Goal: Information Seeking & Learning: Learn about a topic

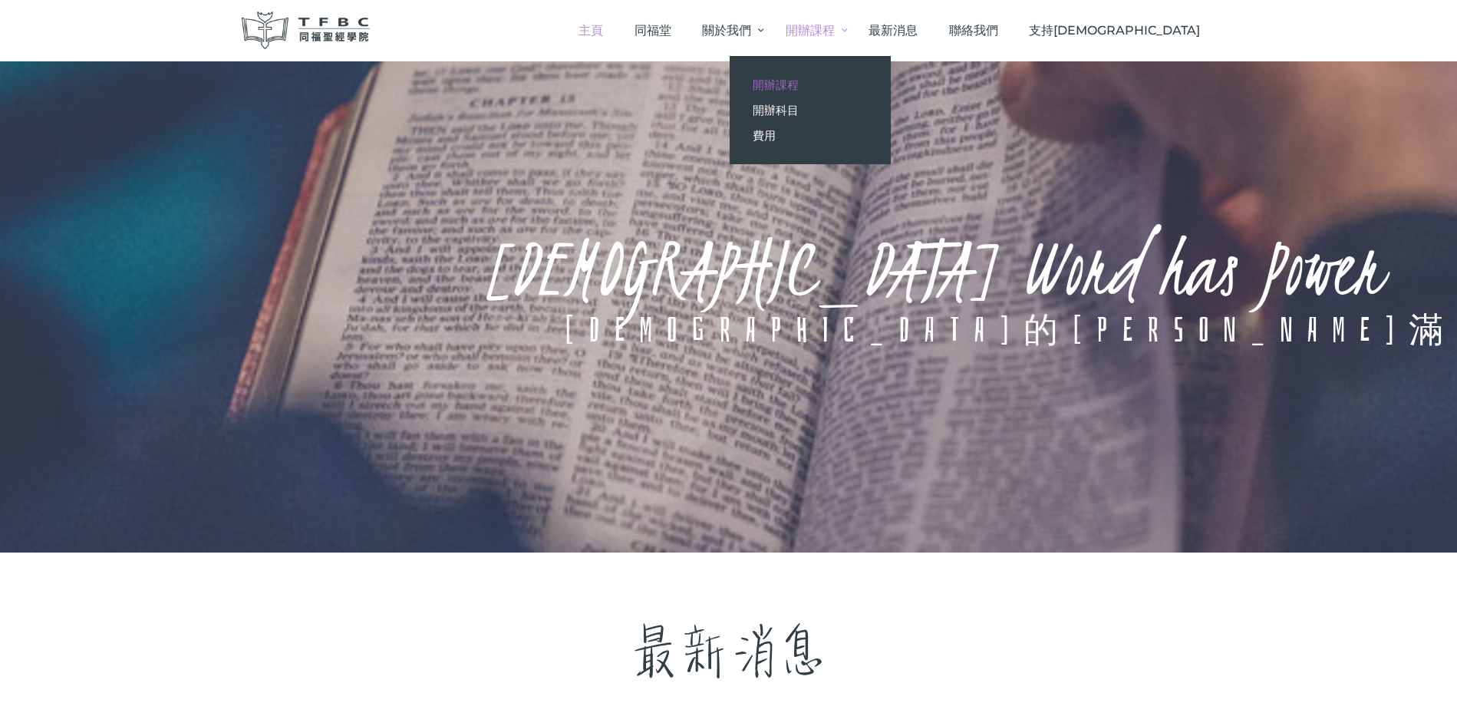
click at [799, 83] on span "開辦課程" at bounding box center [776, 84] width 46 height 15
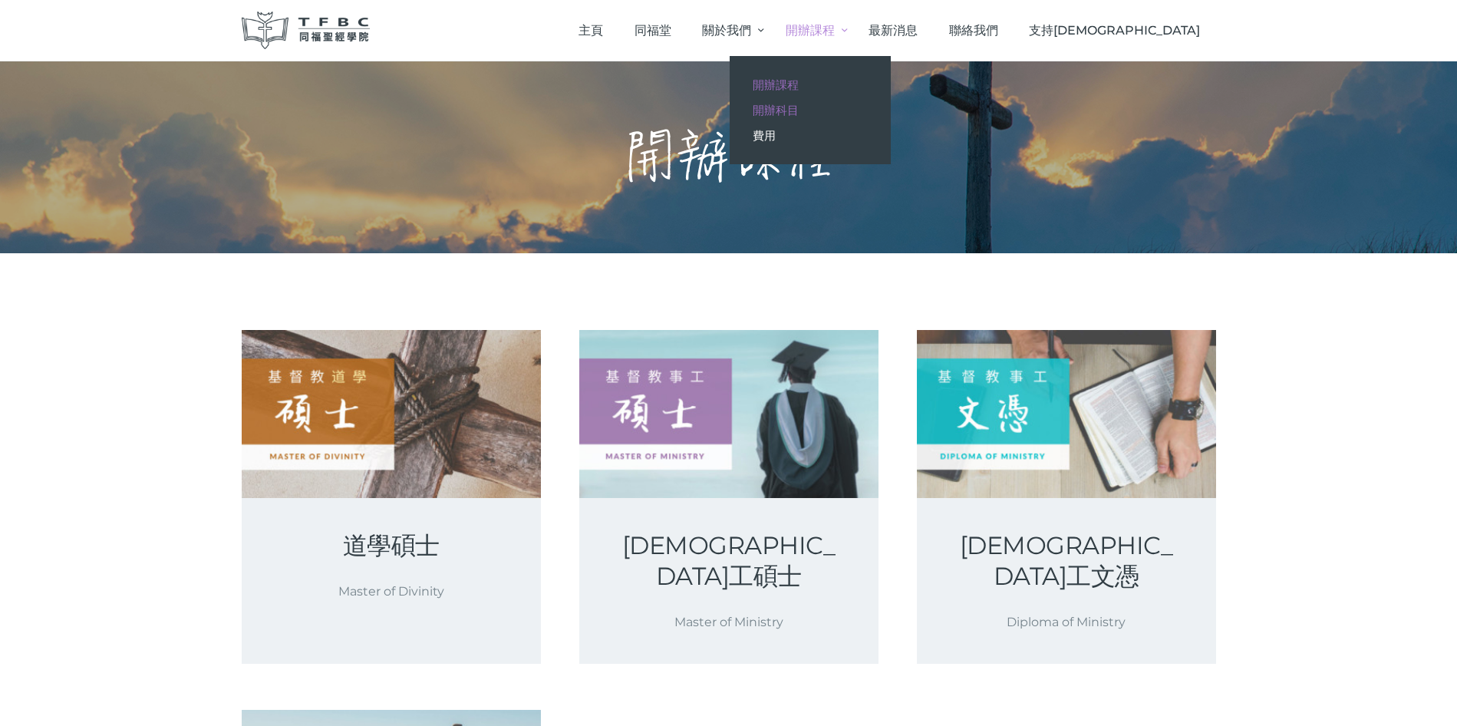
click at [799, 109] on span "開辦科目" at bounding box center [776, 110] width 46 height 15
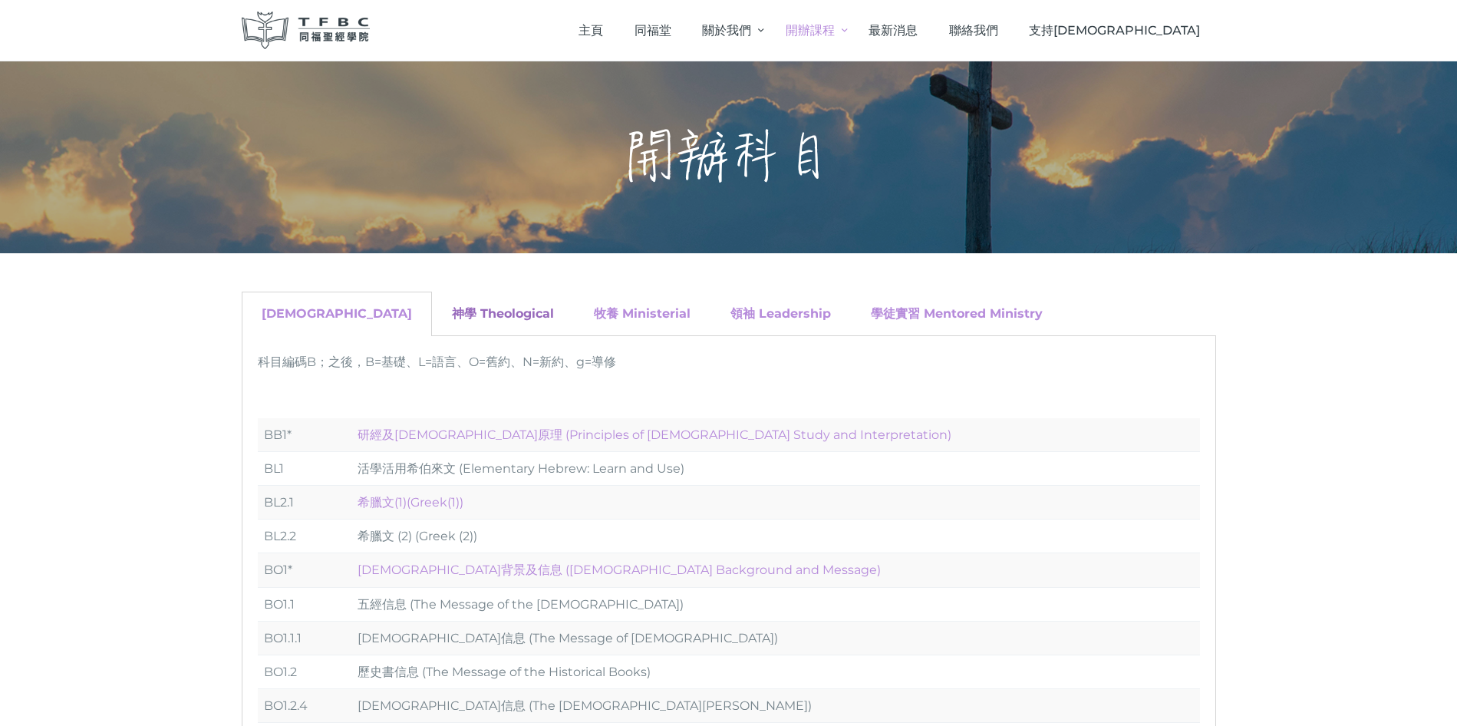
click at [452, 312] on link "神學 Theological" at bounding box center [503, 313] width 102 height 15
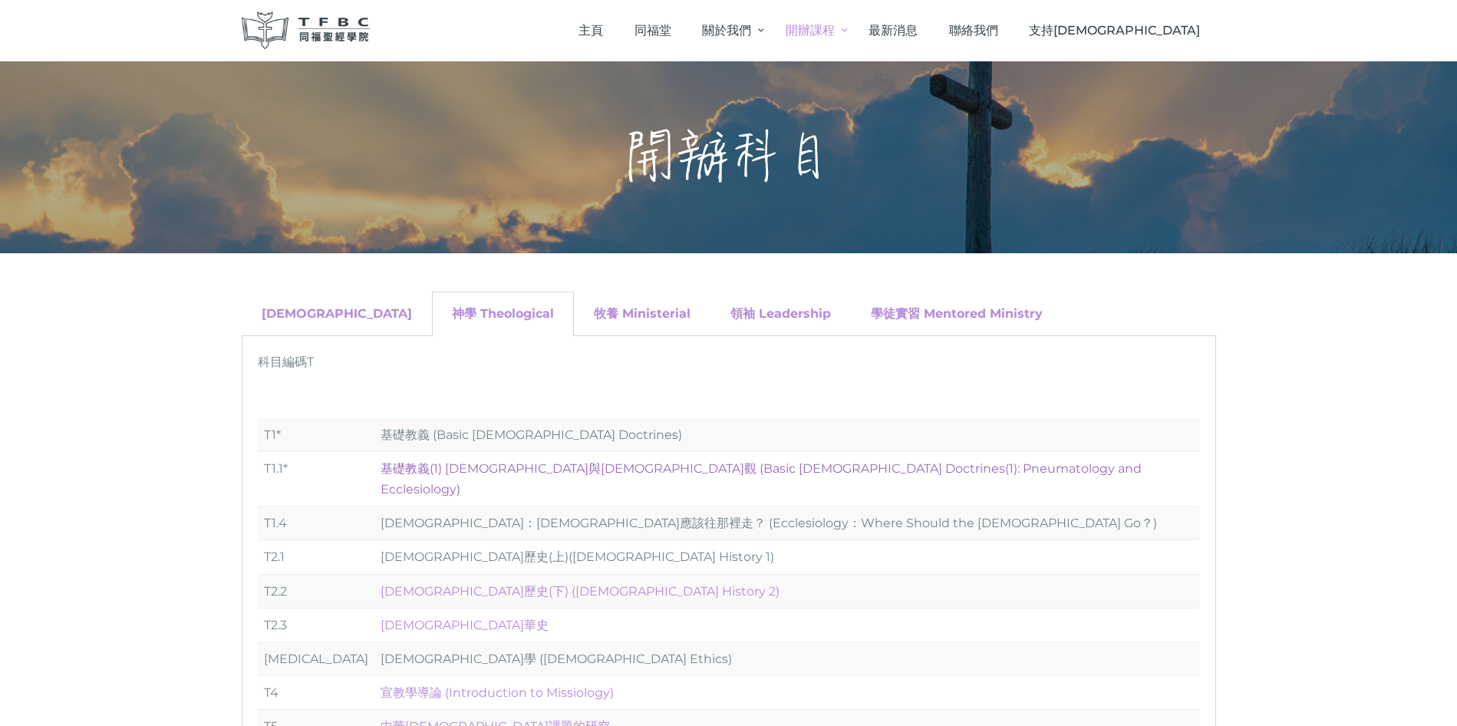
click at [457, 469] on link "基礎教義(1) 聖靈觀與教會觀 (Basic Christian Doctrines(1): Pneumatology and Ecclesiology)" at bounding box center [761, 478] width 761 height 35
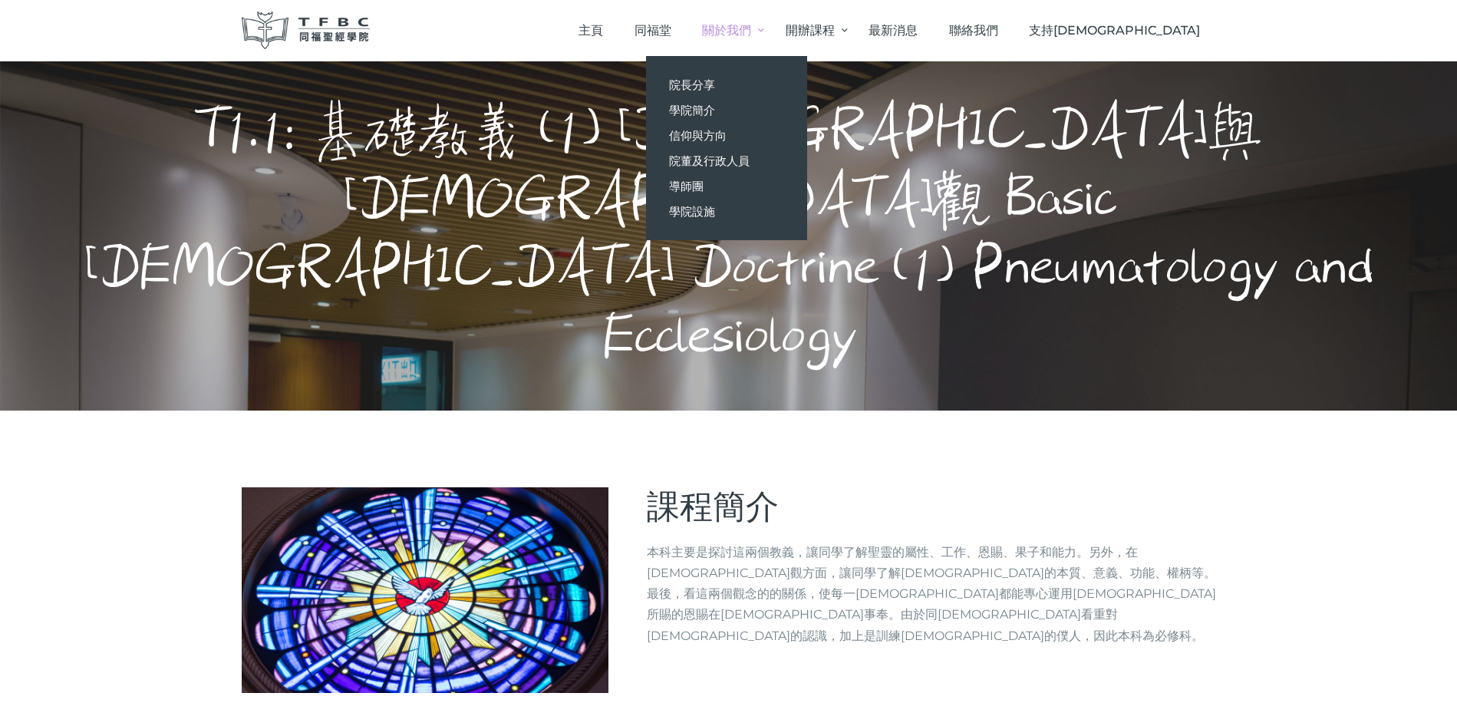
click at [751, 29] on span "關於我們" at bounding box center [726, 30] width 49 height 15
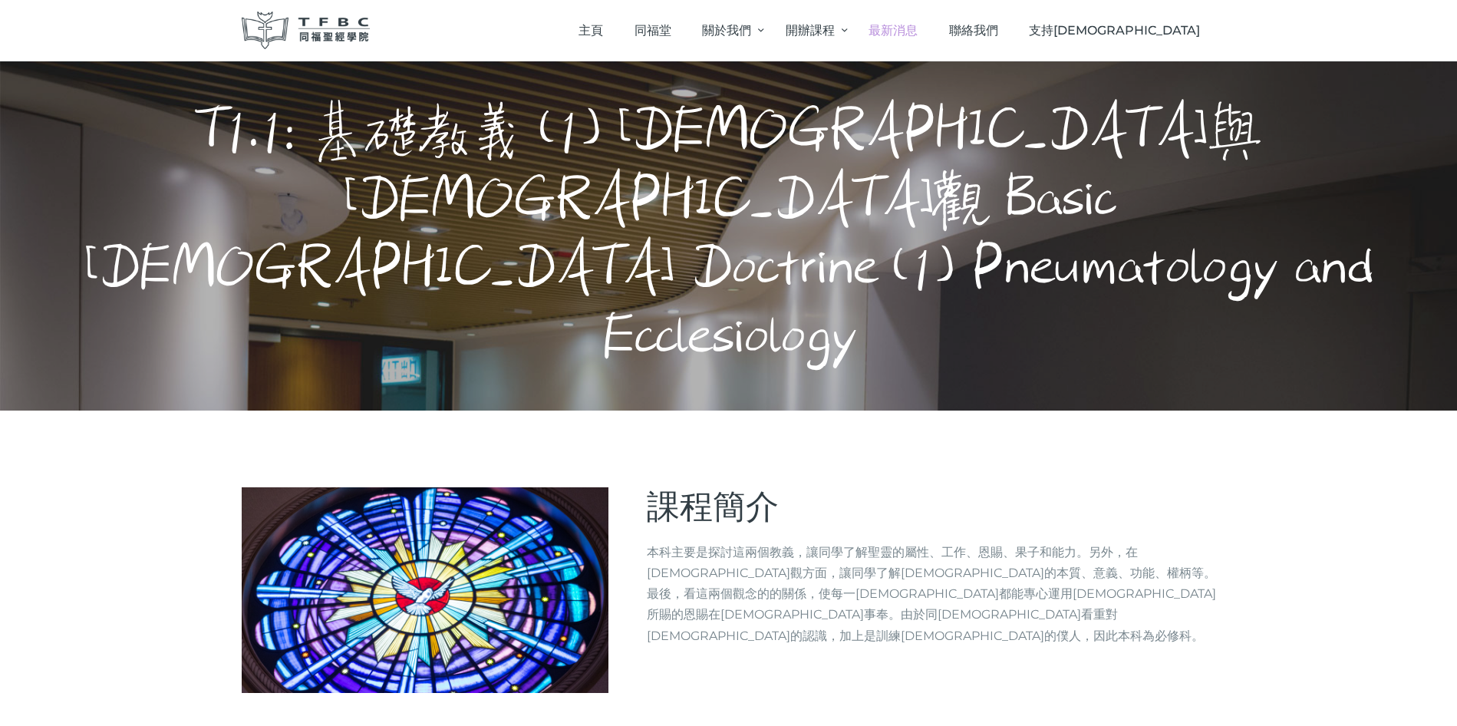
click at [918, 28] on span "最新消息" at bounding box center [893, 30] width 49 height 15
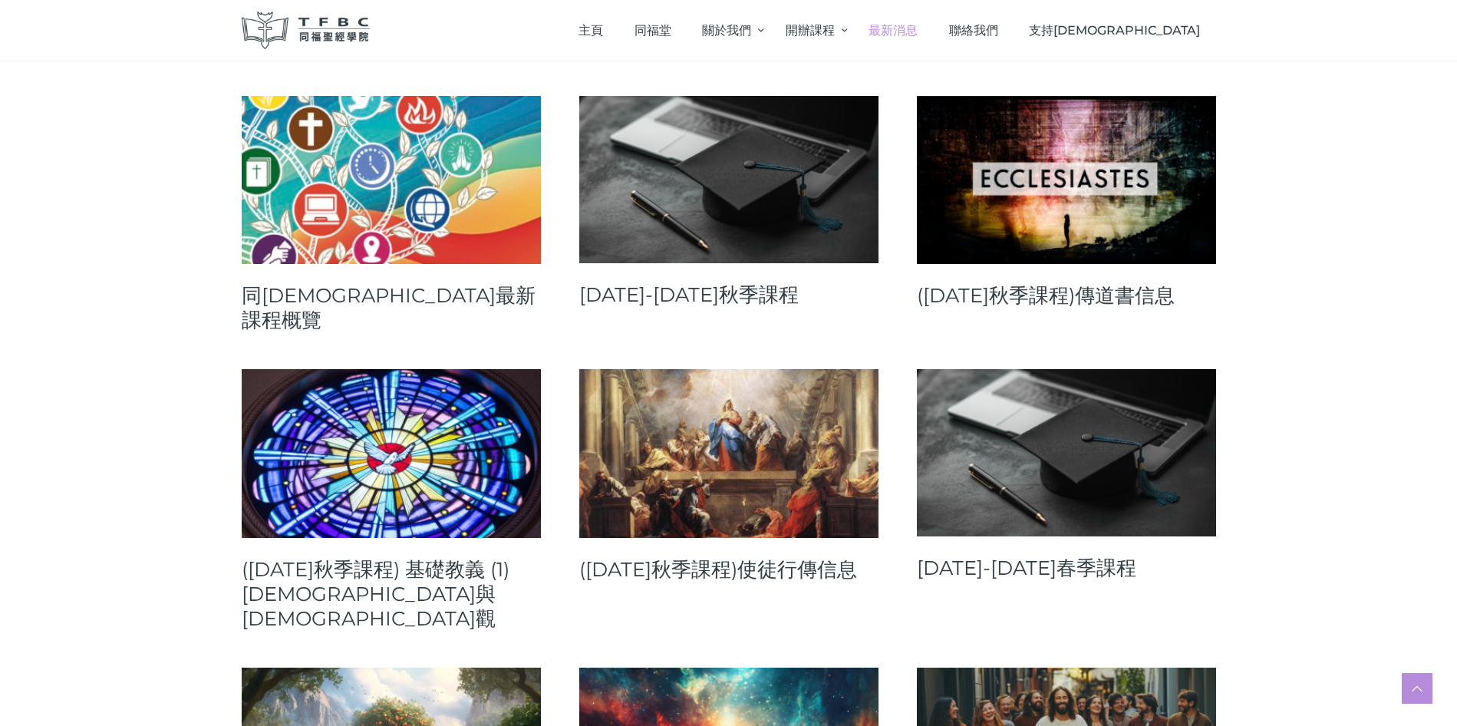
scroll to position [244, 0]
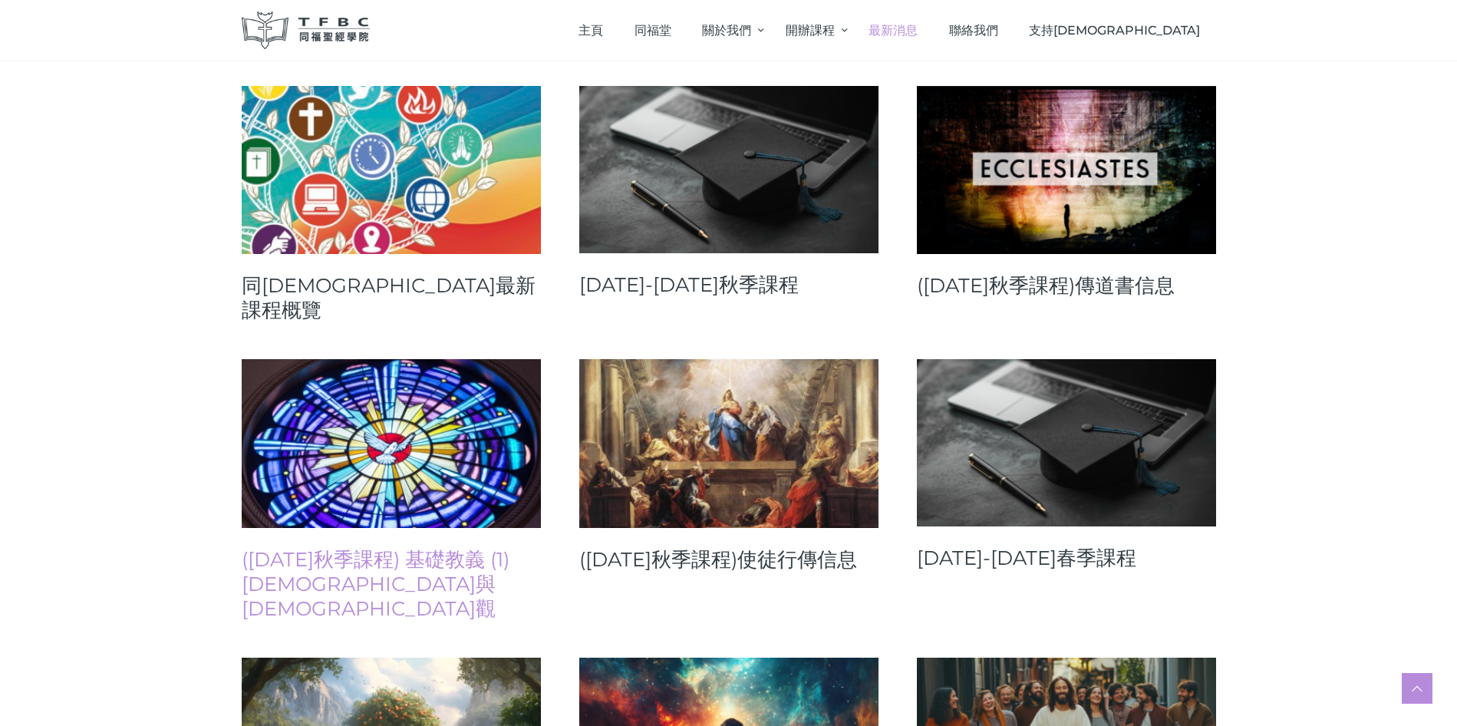
click at [390, 547] on link "([DATE]秋季課程) 基礎教義 (1) [DEMOGRAPHIC_DATA]與[DEMOGRAPHIC_DATA]觀" at bounding box center [391, 584] width 299 height 74
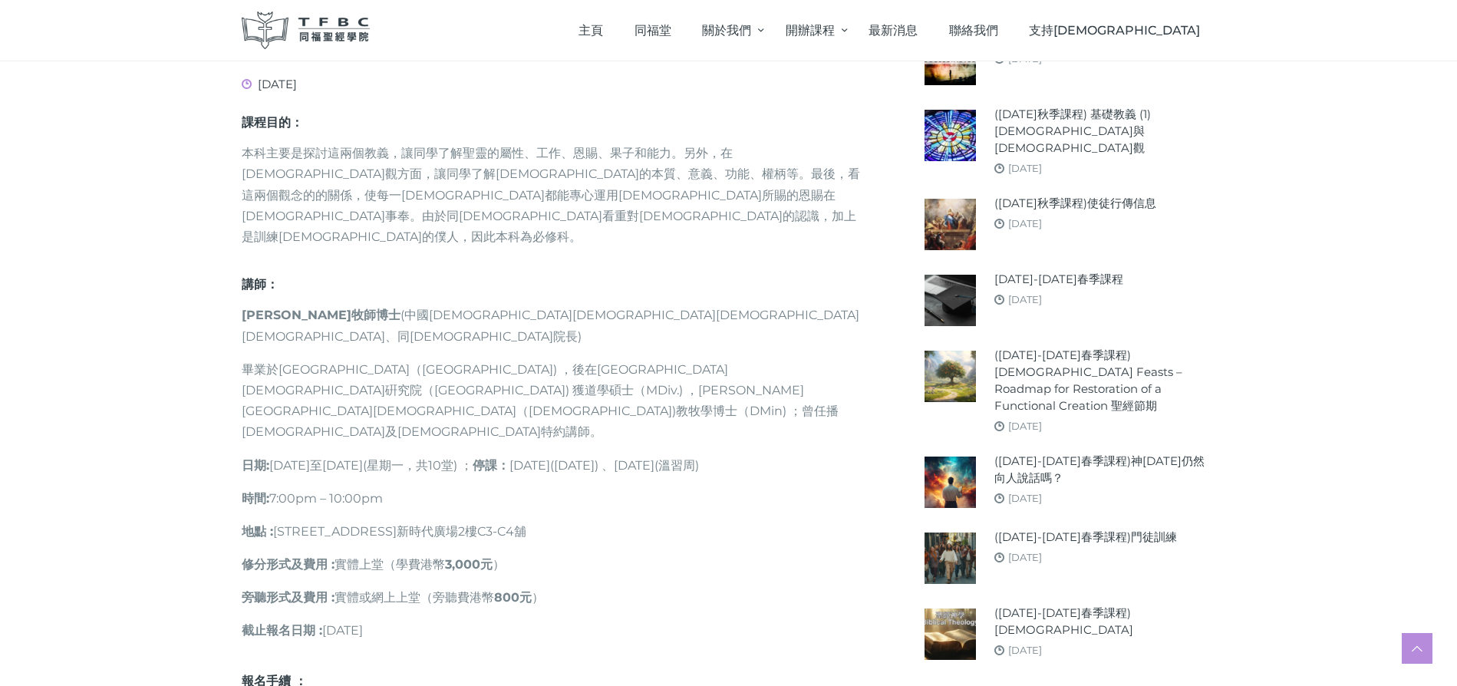
scroll to position [655, 0]
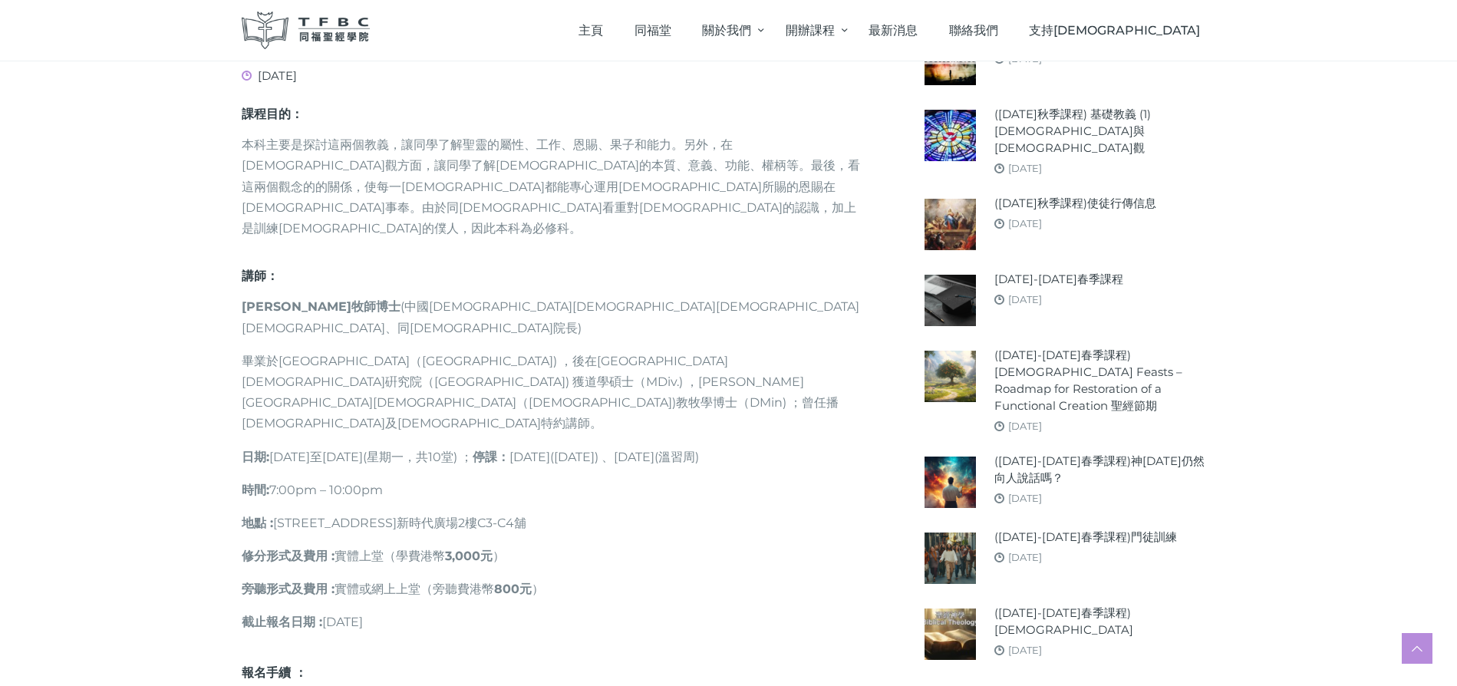
click at [940, 244] on img at bounding box center [950, 224] width 51 height 51
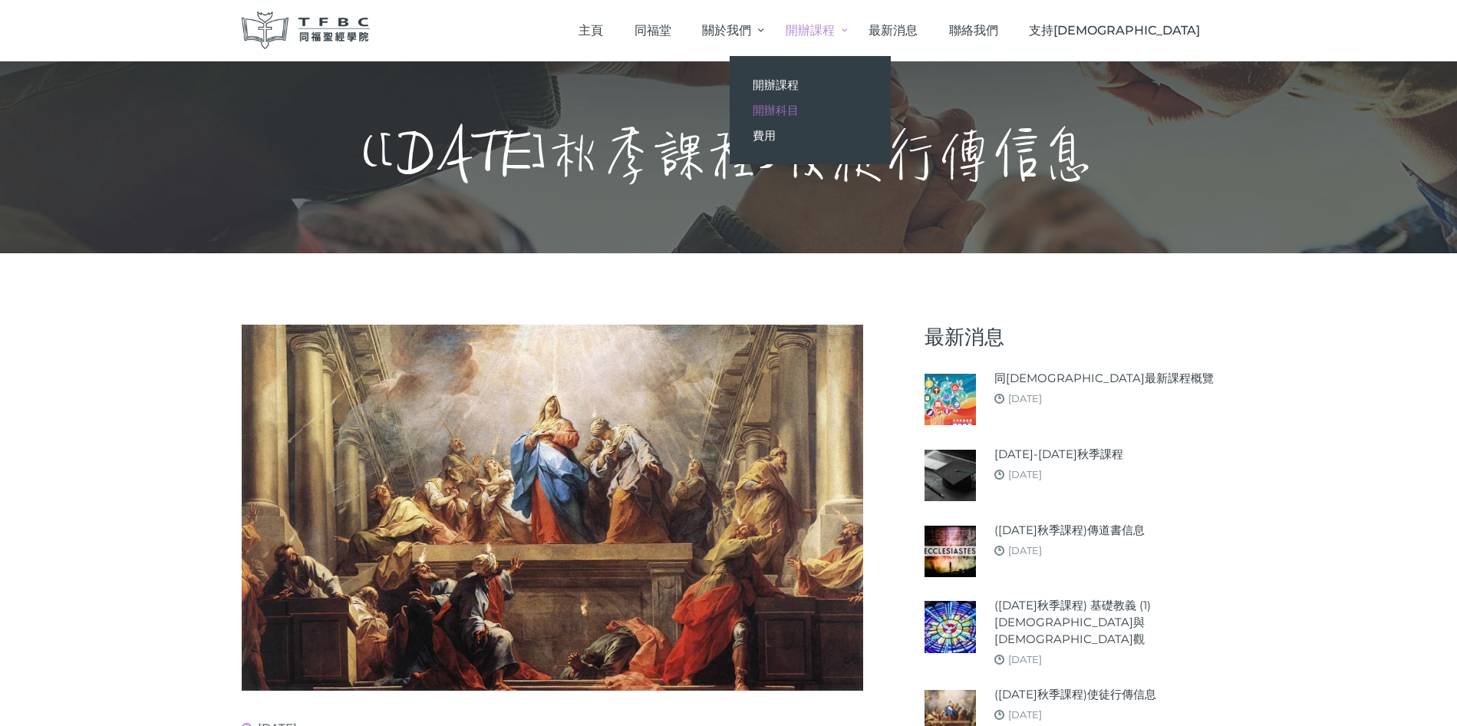
click at [799, 111] on span "開辦科目" at bounding box center [776, 110] width 46 height 15
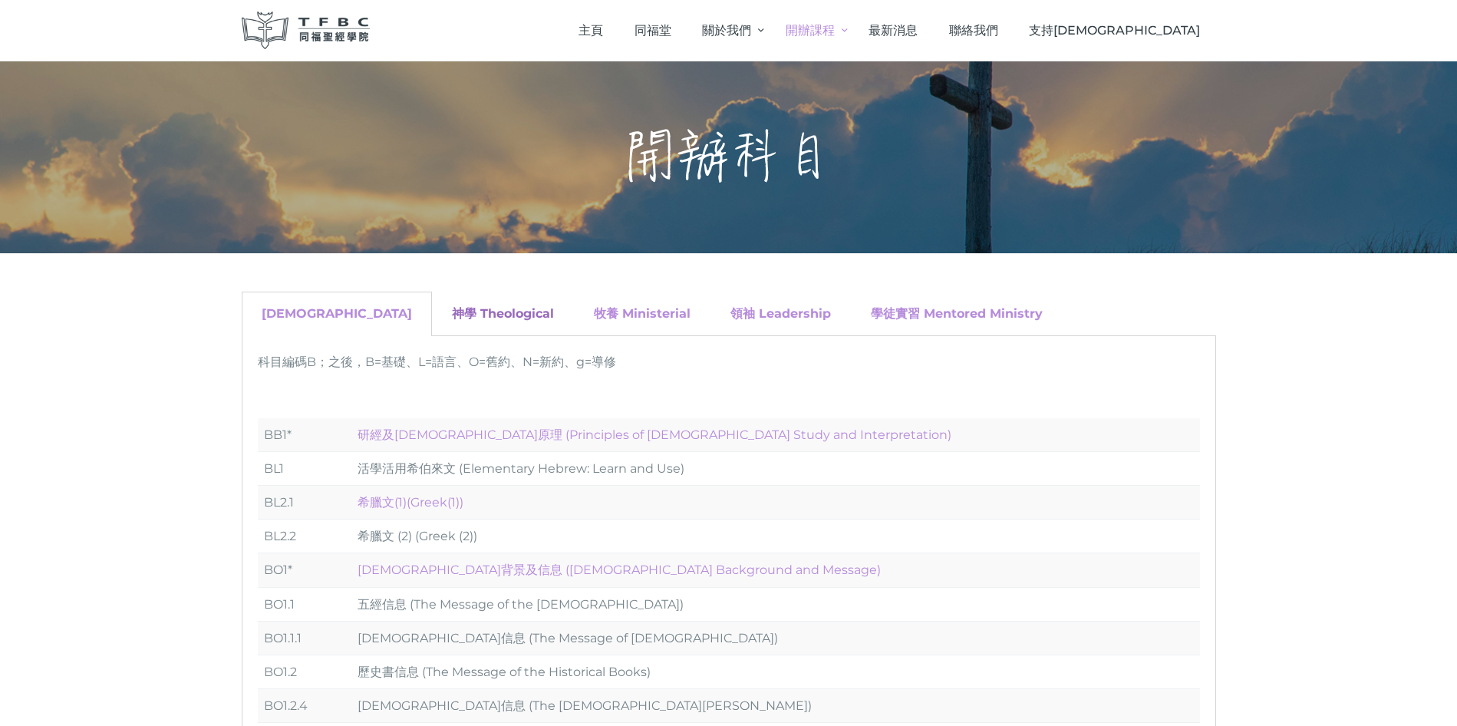
click at [452, 311] on link "神學 Theological" at bounding box center [503, 313] width 102 height 15
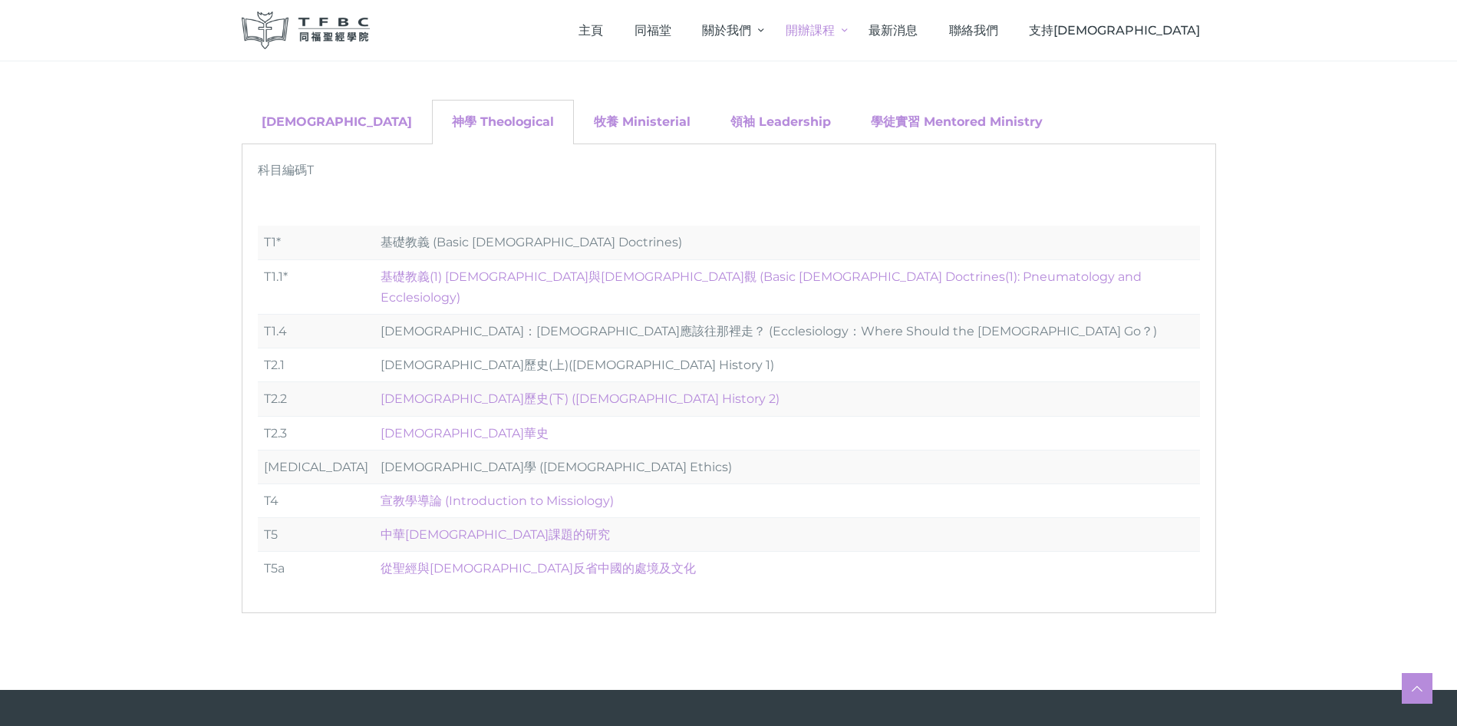
scroll to position [194, 0]
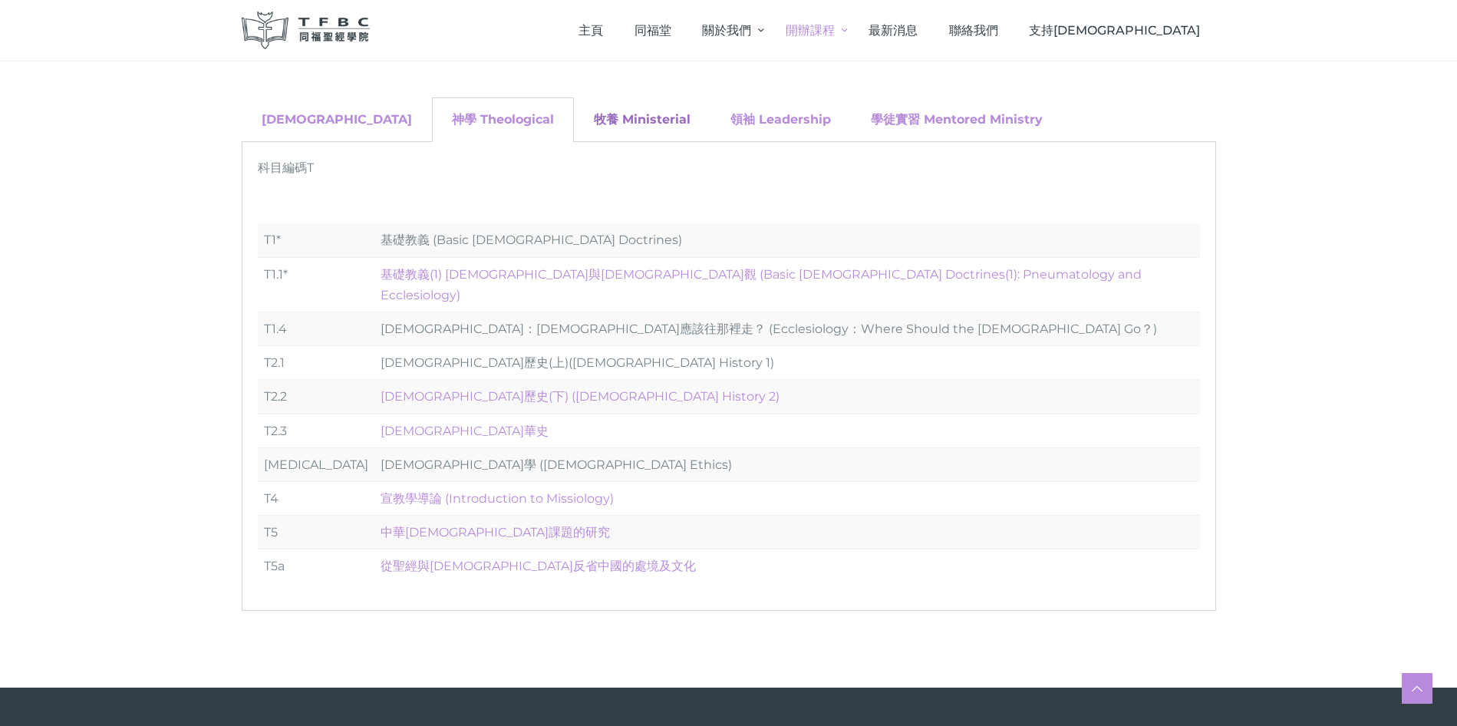
click at [594, 117] on link "牧養 Ministerial" at bounding box center [642, 119] width 97 height 15
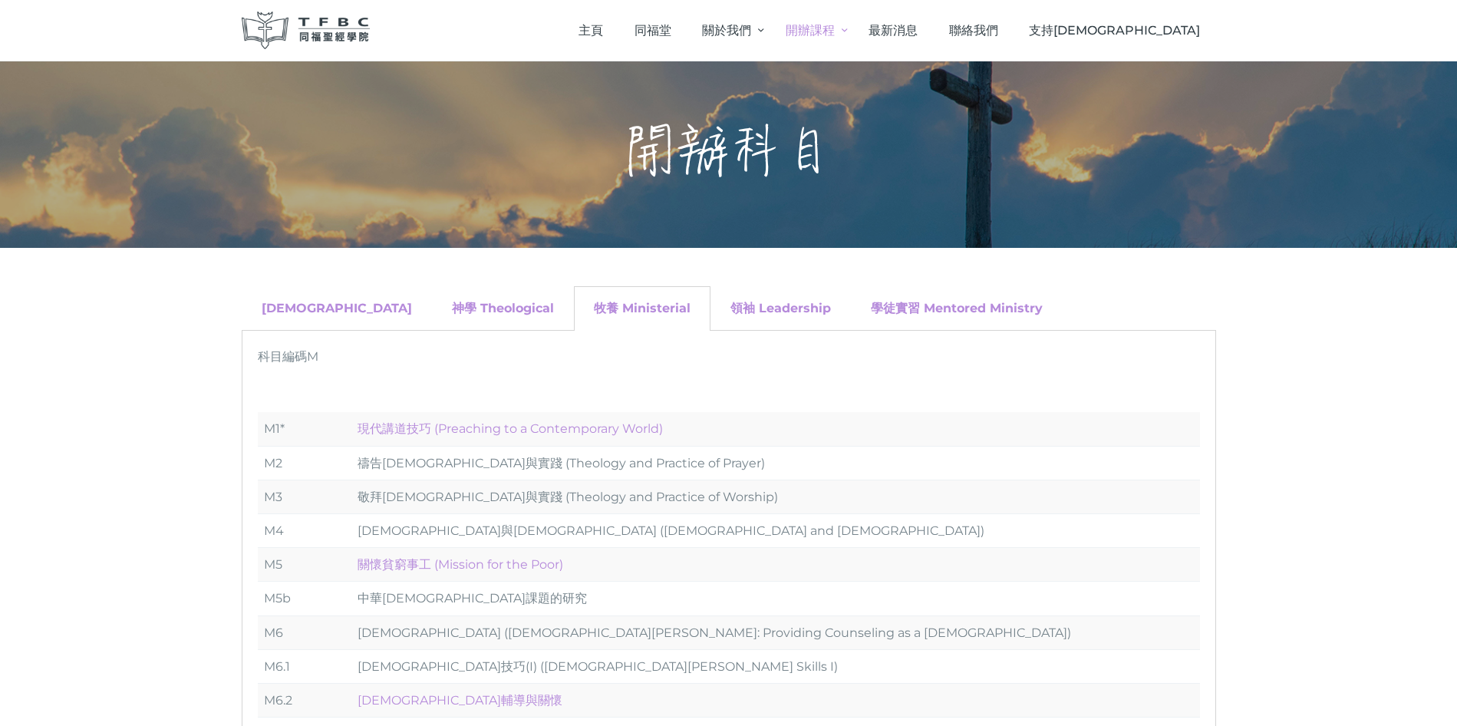
scroll to position [0, 0]
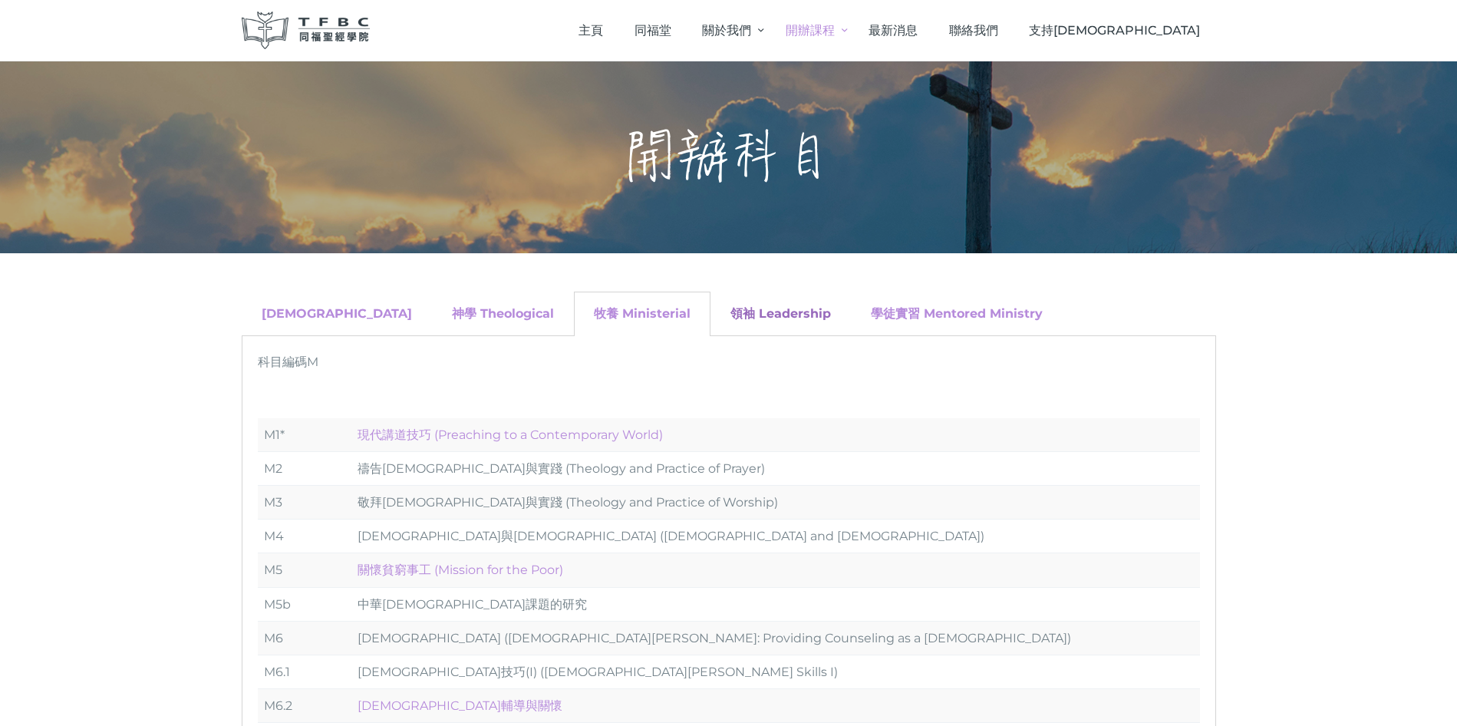
click at [730, 317] on link "領袖 Leadership" at bounding box center [780, 313] width 101 height 15
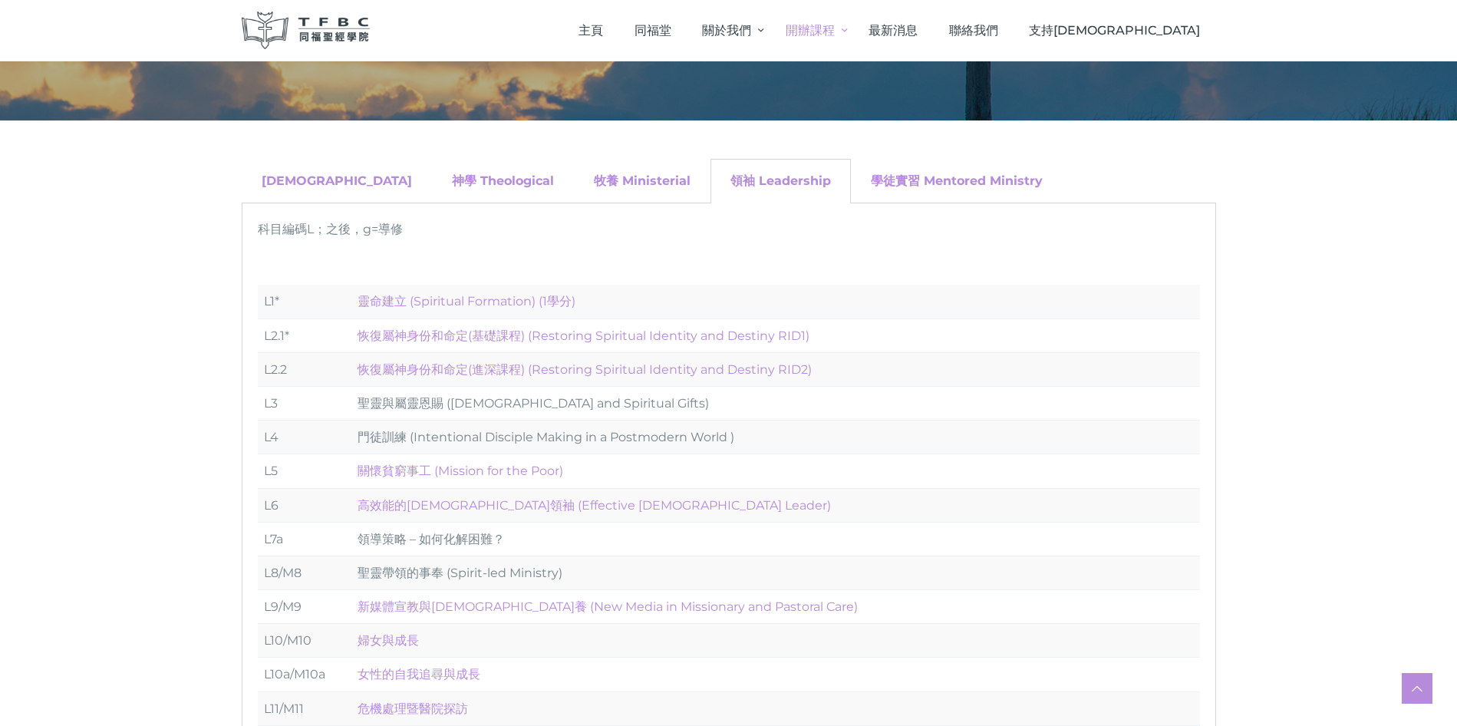
scroll to position [130, 0]
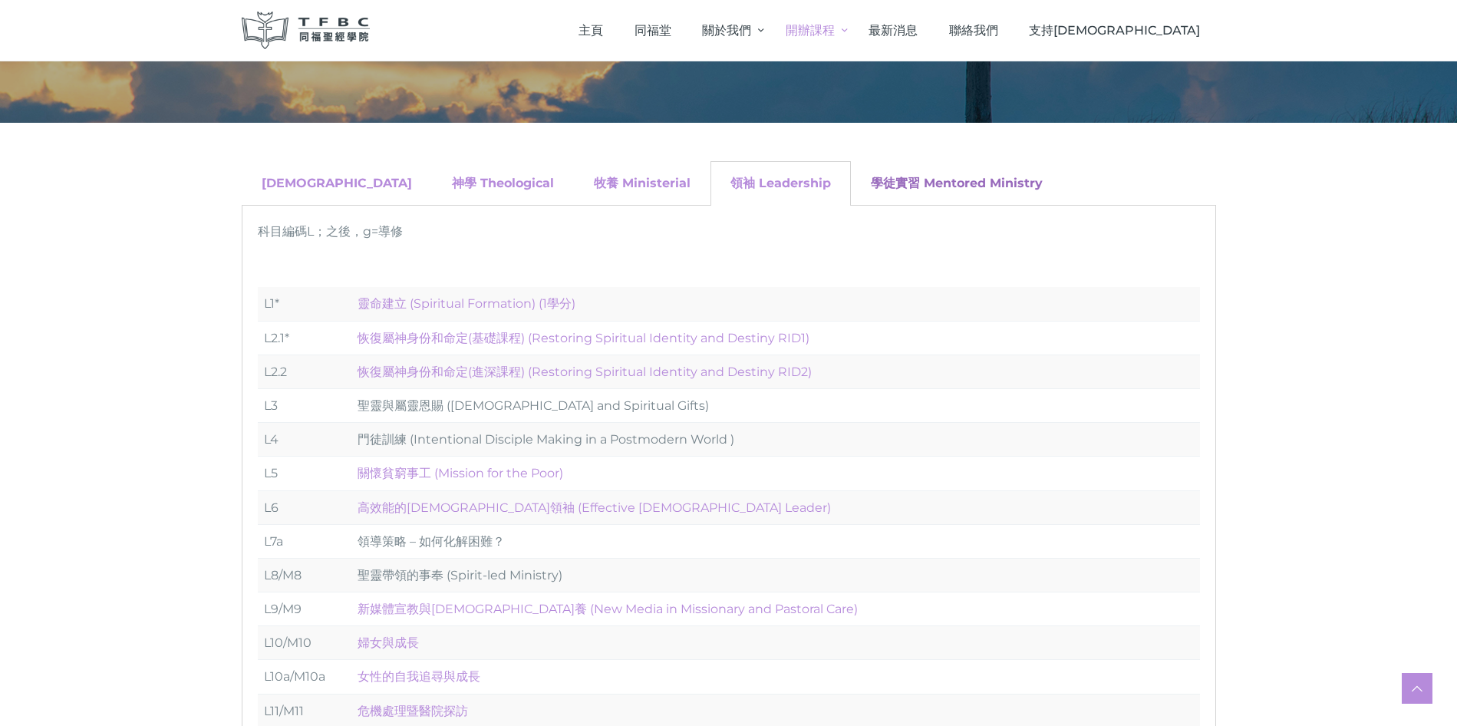
click at [871, 185] on link "學徒實習 Mentored Ministry" at bounding box center [957, 183] width 172 height 15
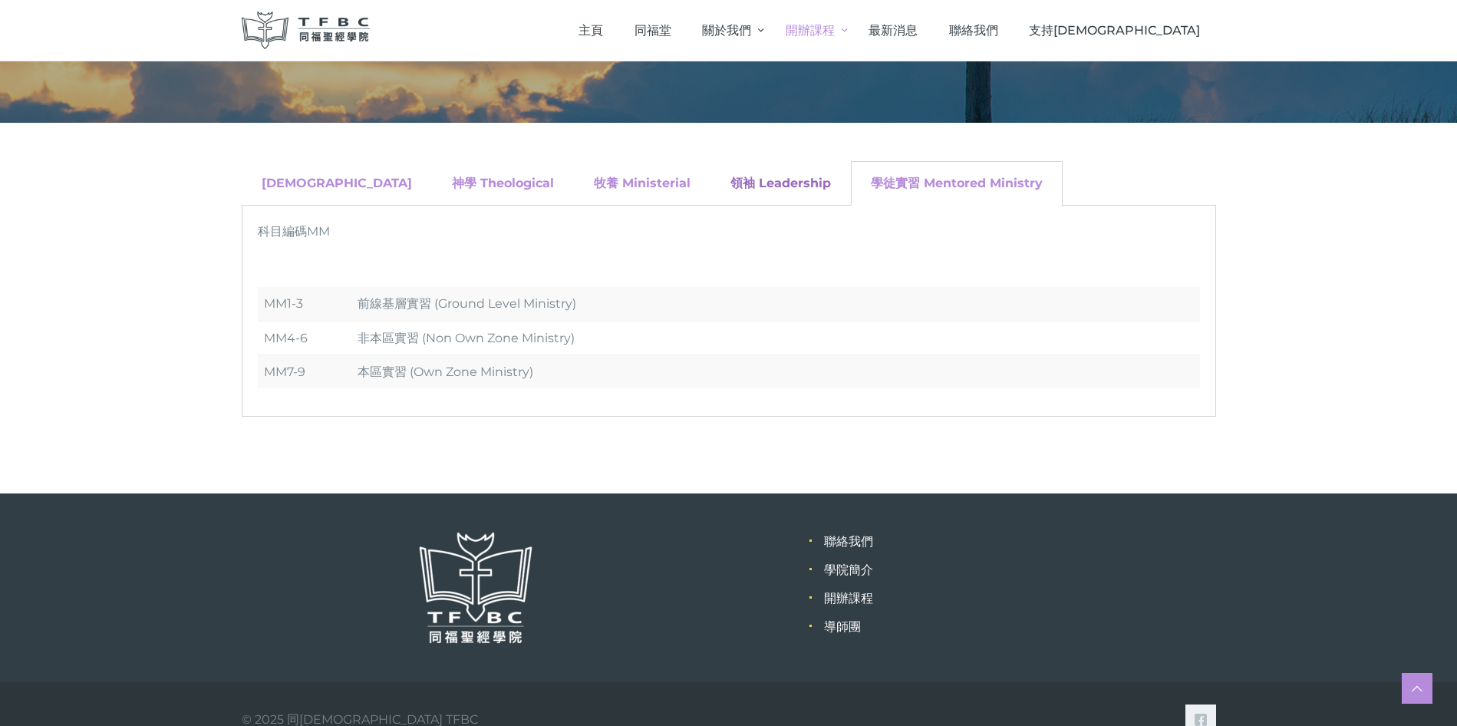
click at [730, 184] on link "領袖 Leadership" at bounding box center [780, 183] width 101 height 15
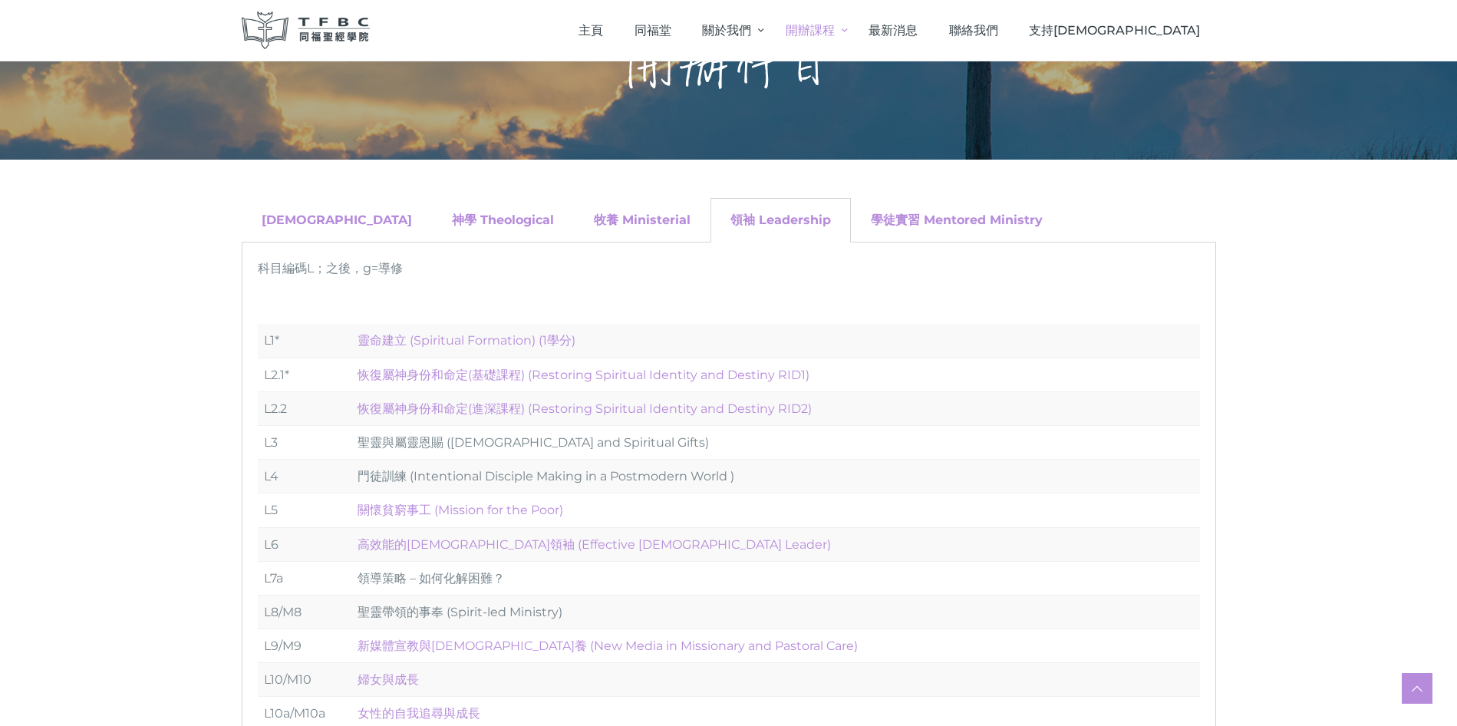
scroll to position [77, 0]
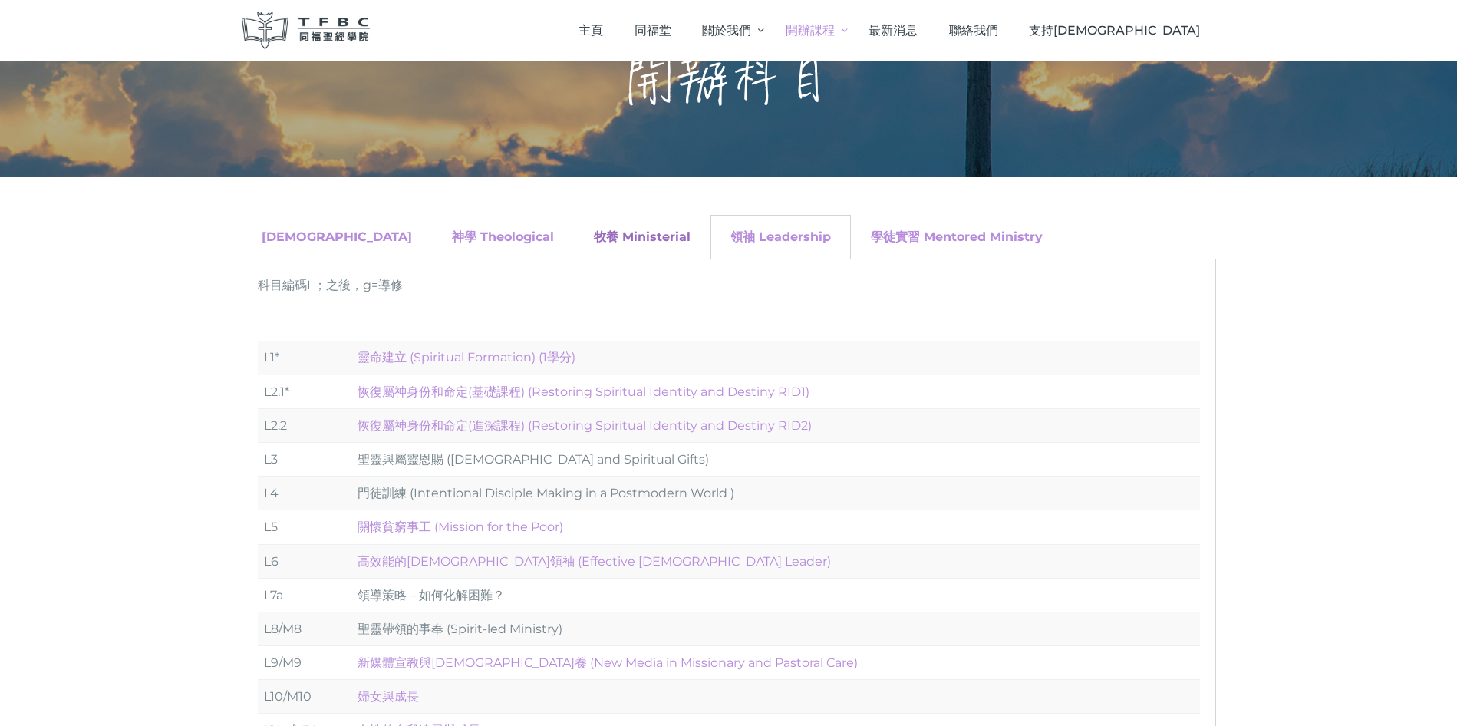
click at [594, 235] on link "牧養 Ministerial" at bounding box center [642, 236] width 97 height 15
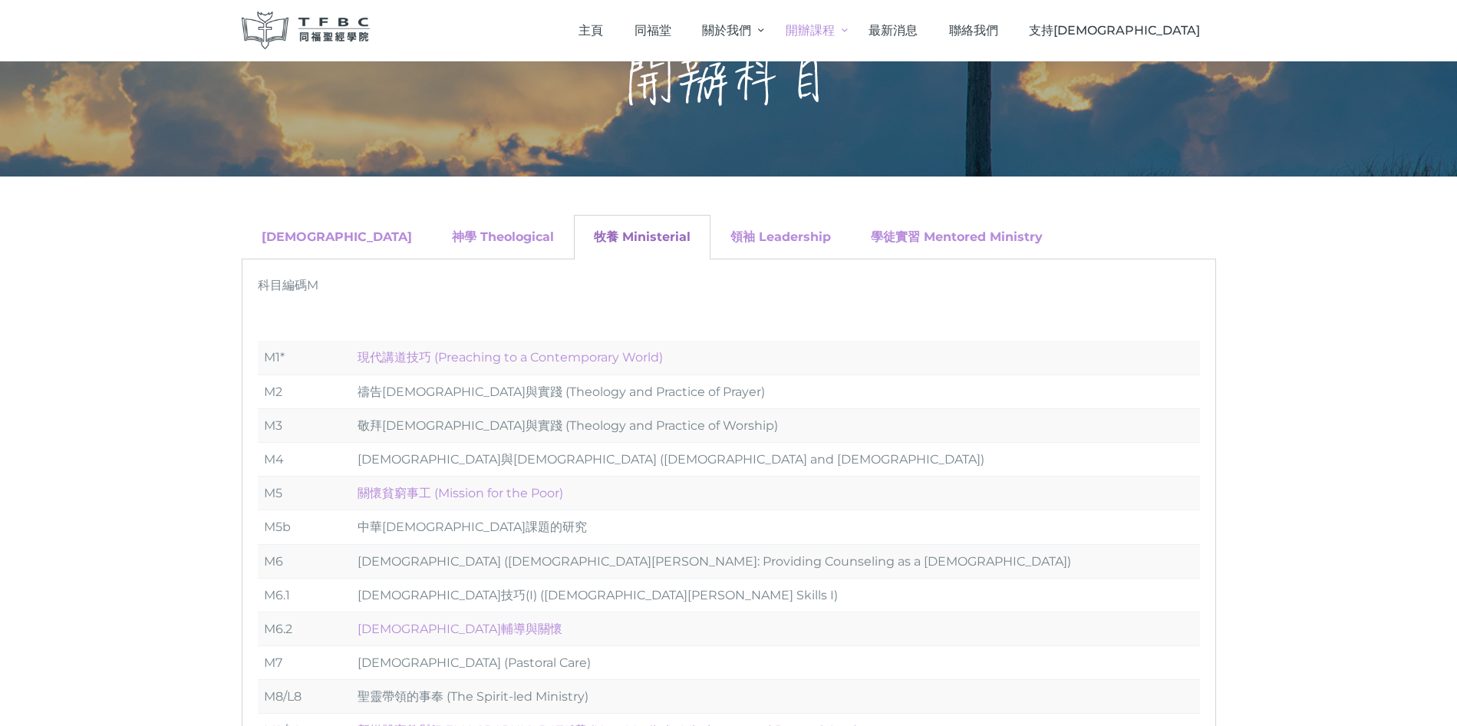
click at [594, 240] on link "牧養 Ministerial" at bounding box center [642, 236] width 97 height 15
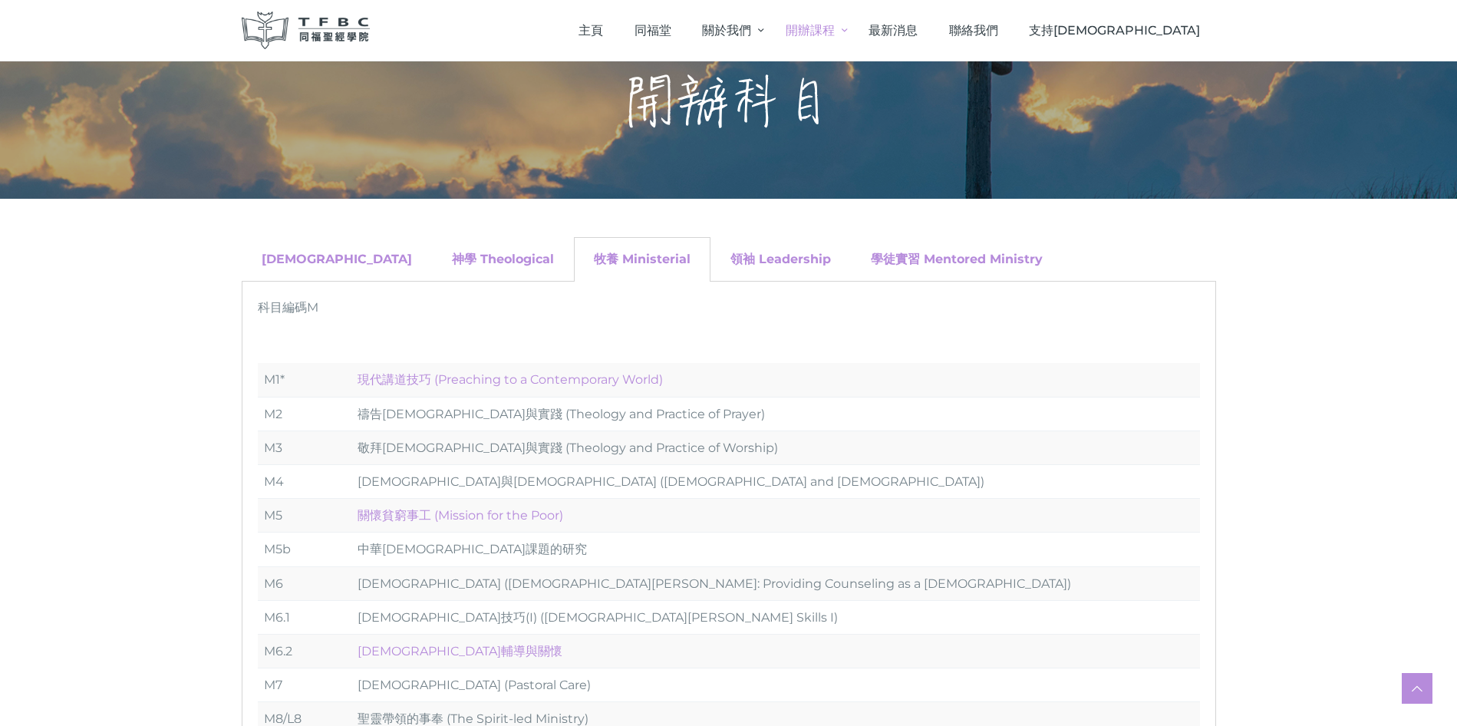
scroll to position [0, 0]
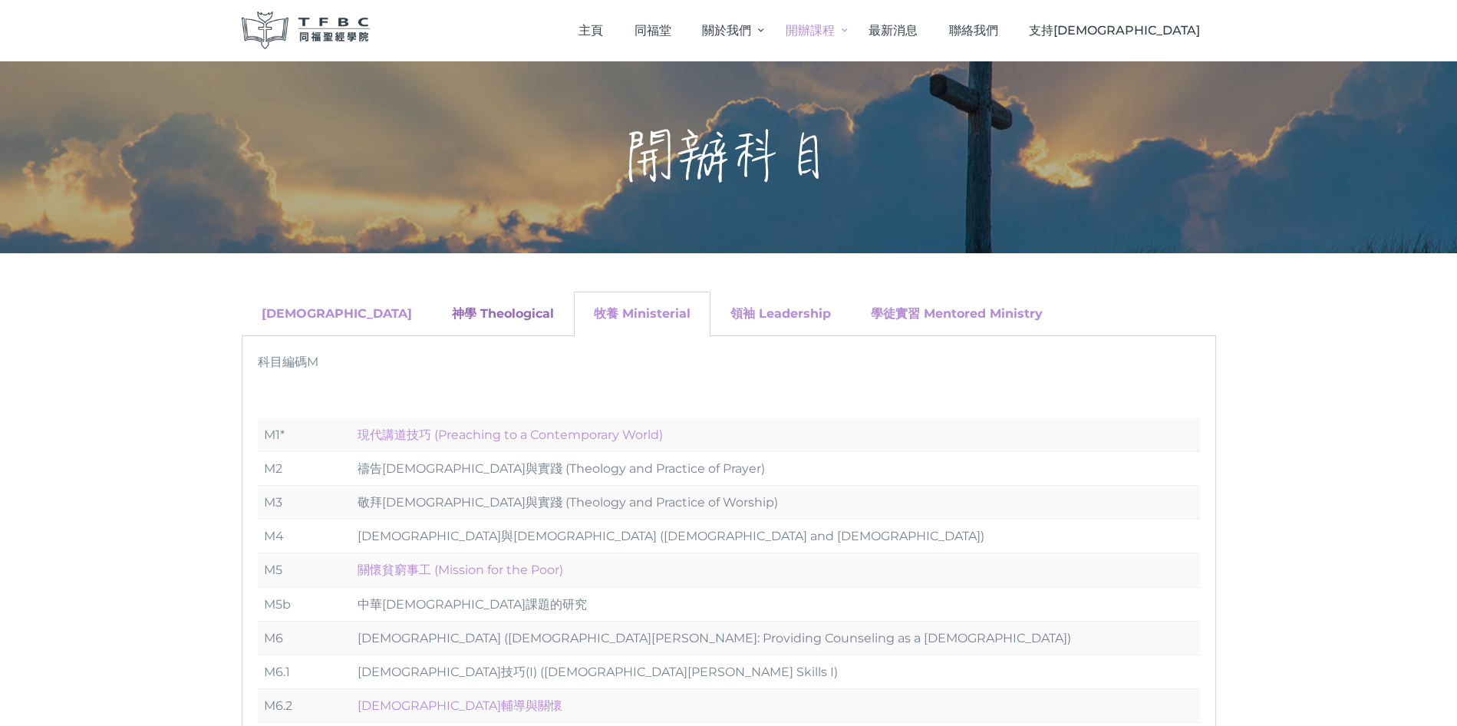
click at [452, 308] on link "神學 Theological" at bounding box center [503, 313] width 102 height 15
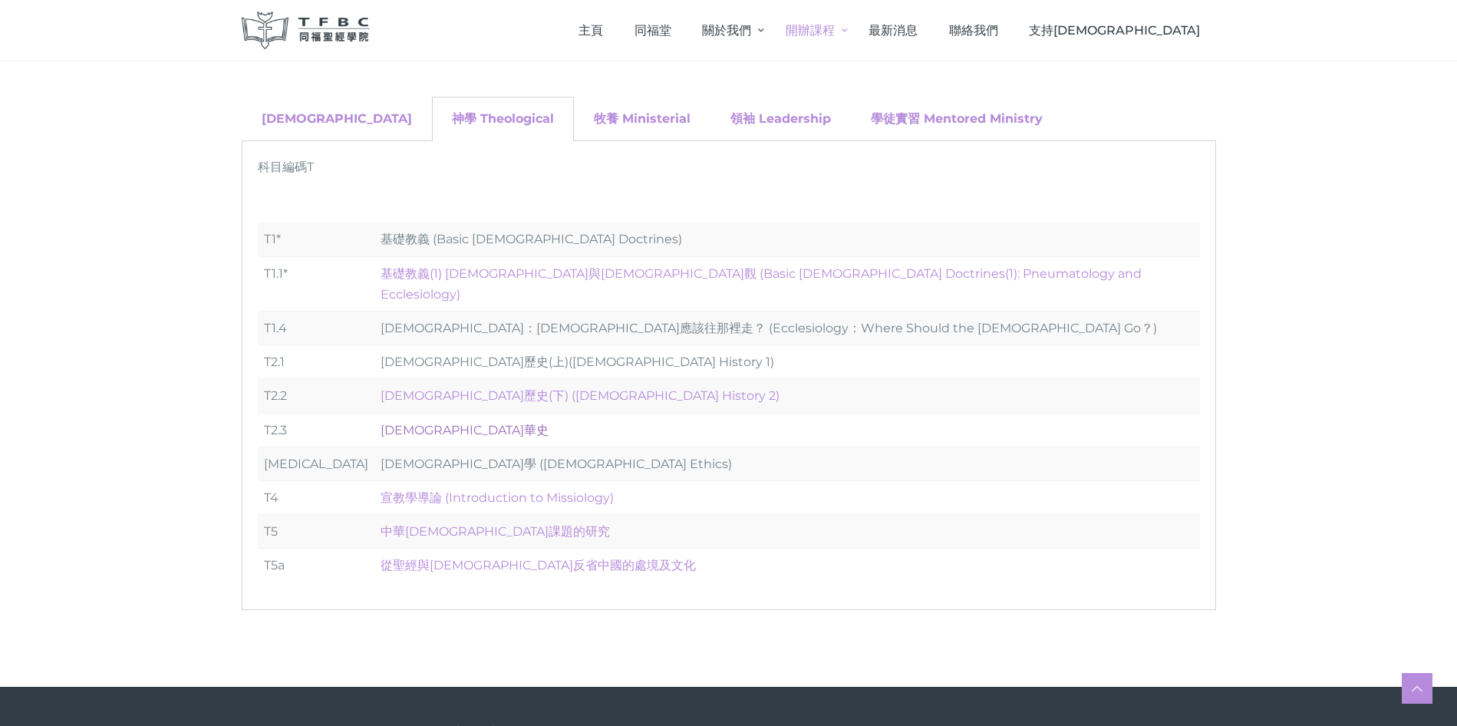
scroll to position [198, 0]
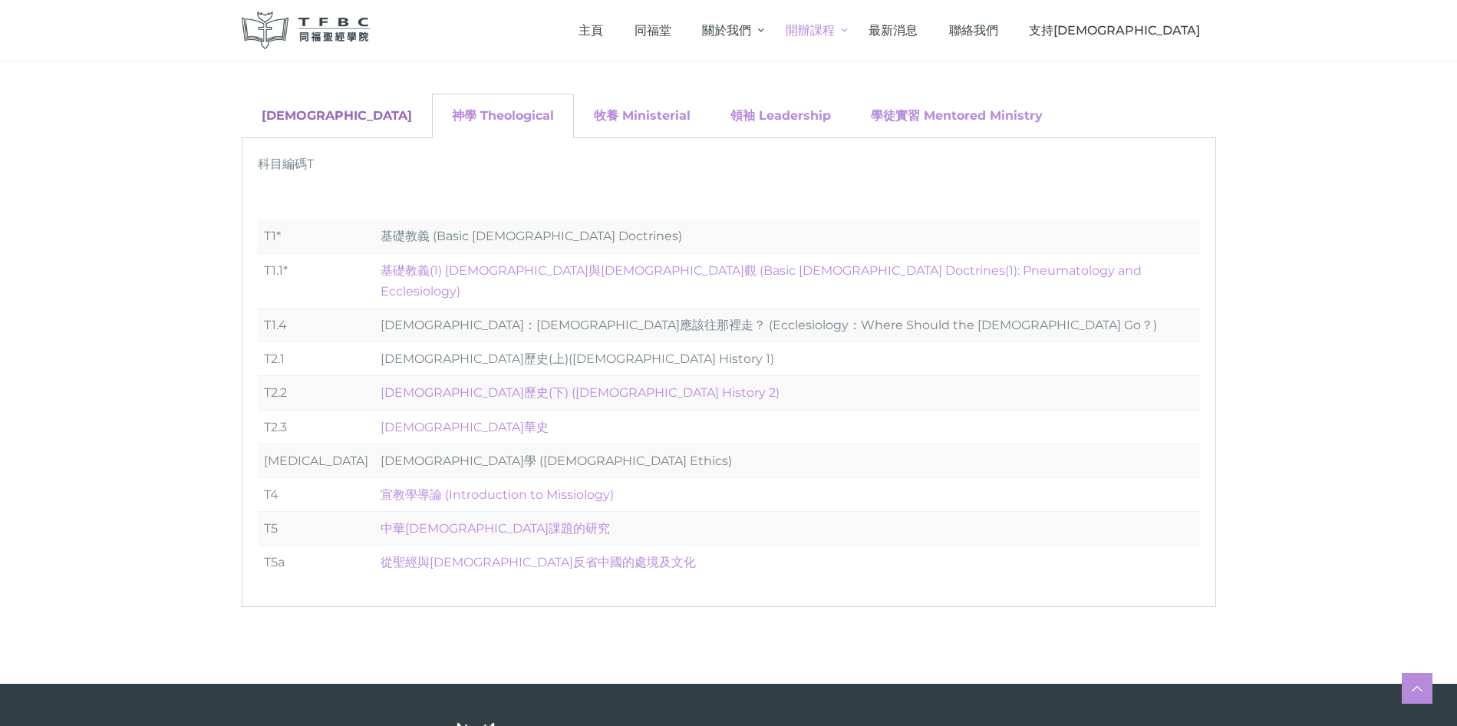
click at [296, 114] on link "聖經 Biblical" at bounding box center [337, 115] width 150 height 15
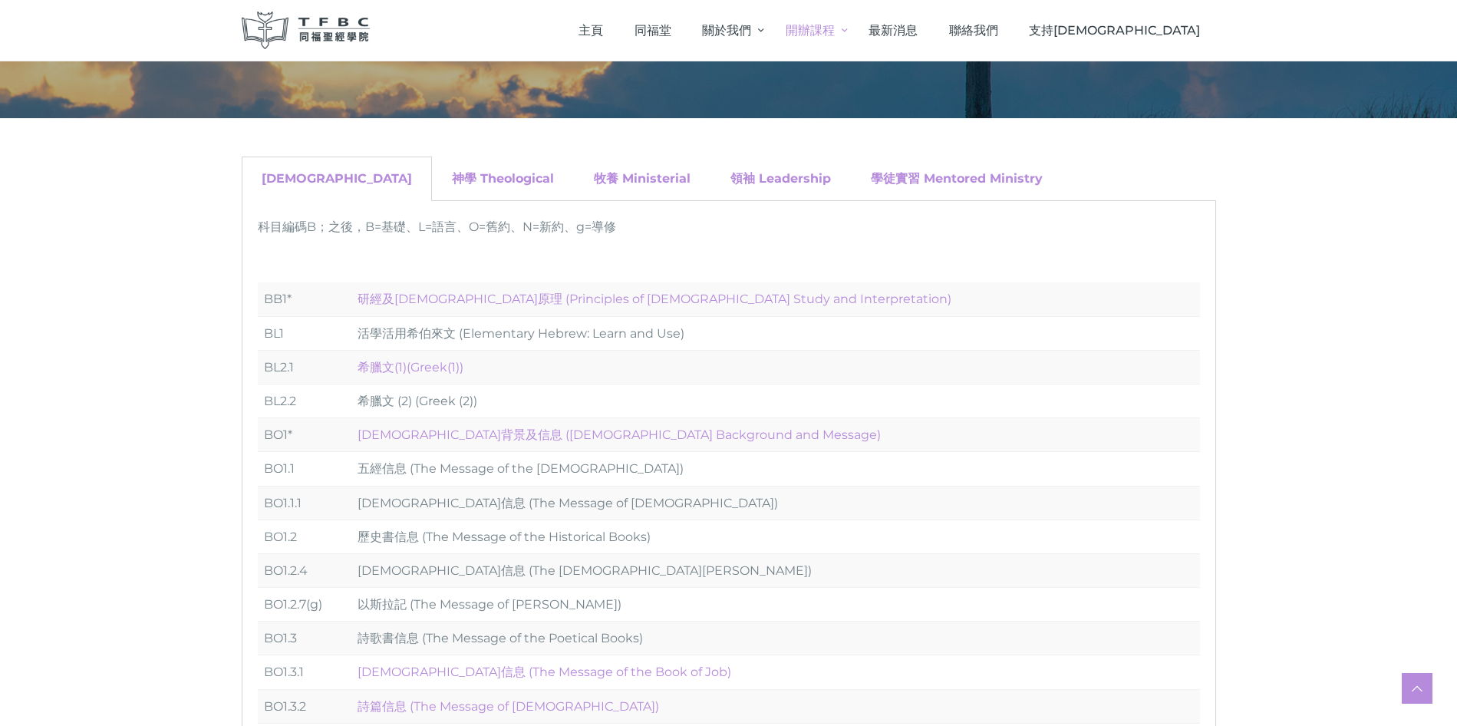
scroll to position [79, 0]
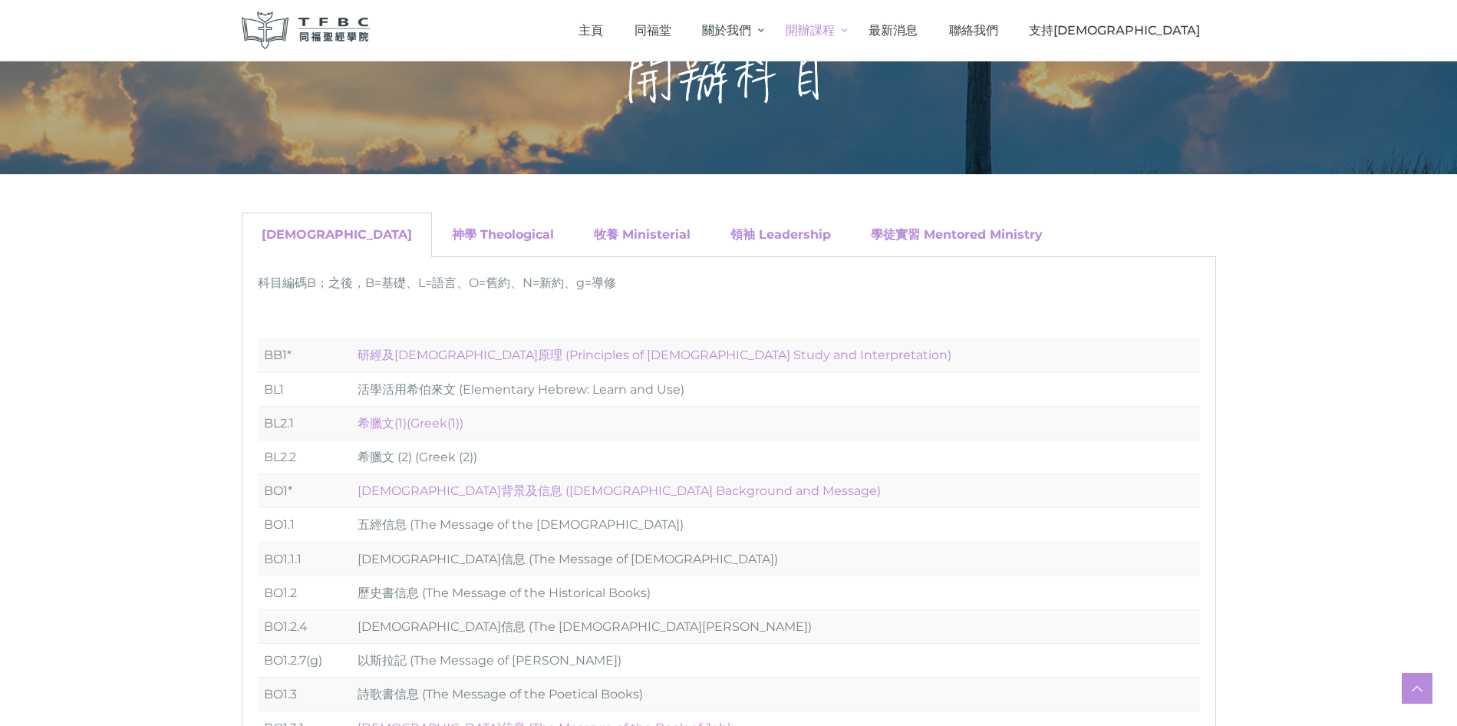
click at [432, 224] on div "神學 Theological" at bounding box center [503, 235] width 142 height 45
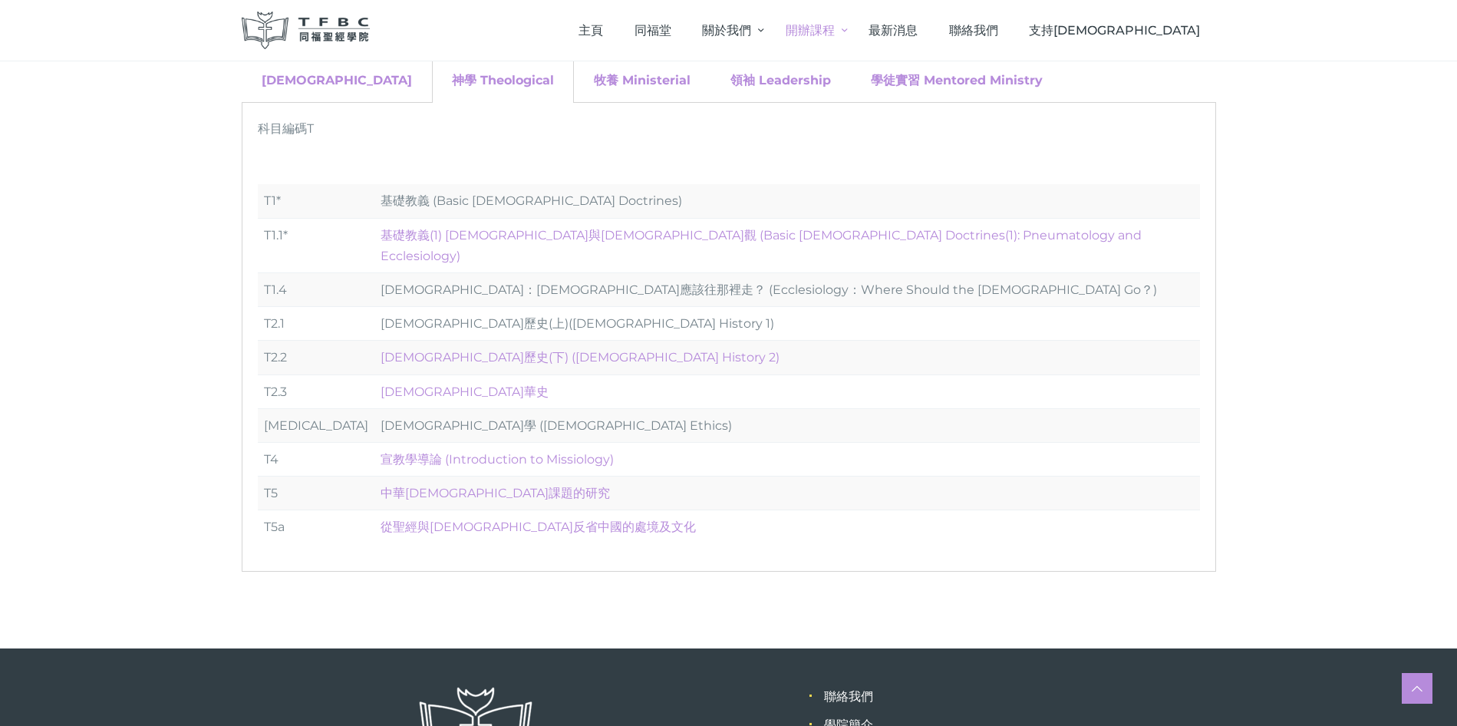
scroll to position [234, 0]
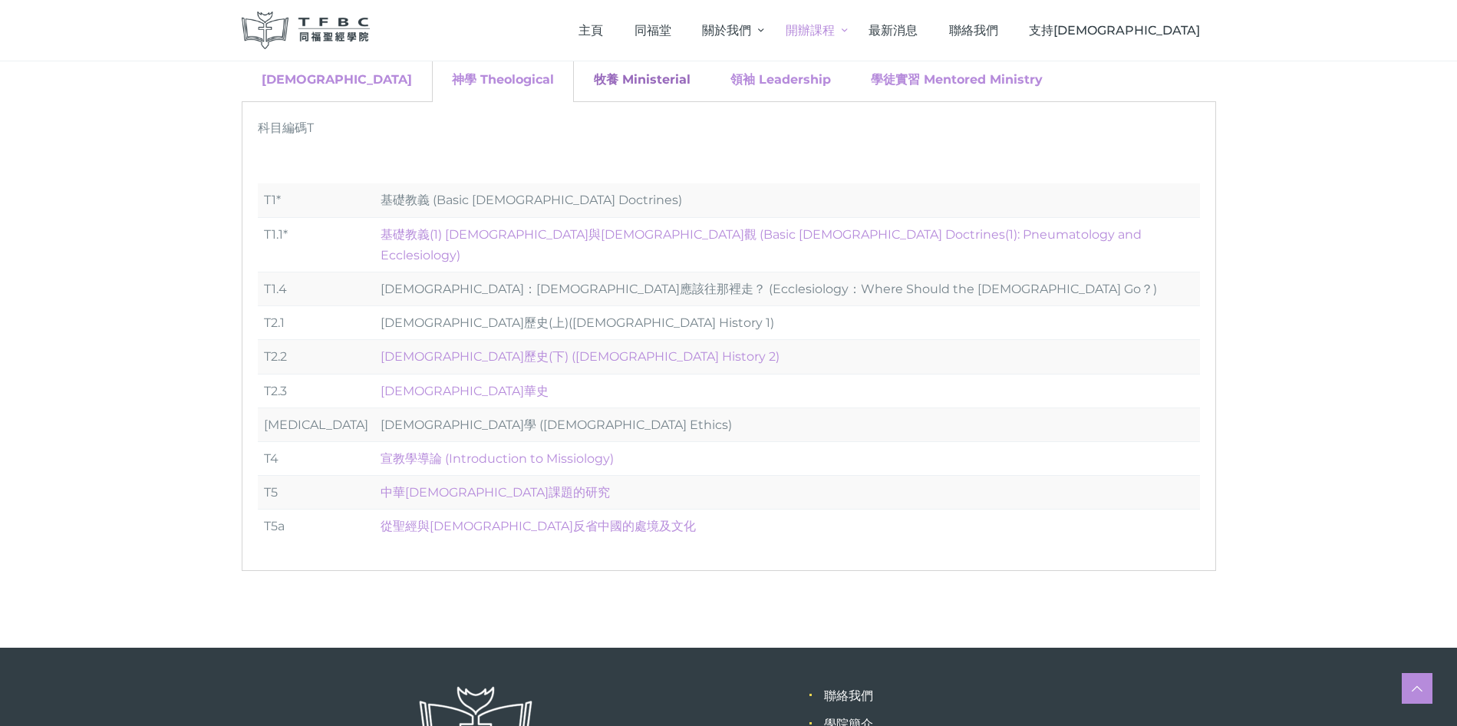
click at [594, 80] on link "牧養 Ministerial" at bounding box center [642, 79] width 97 height 15
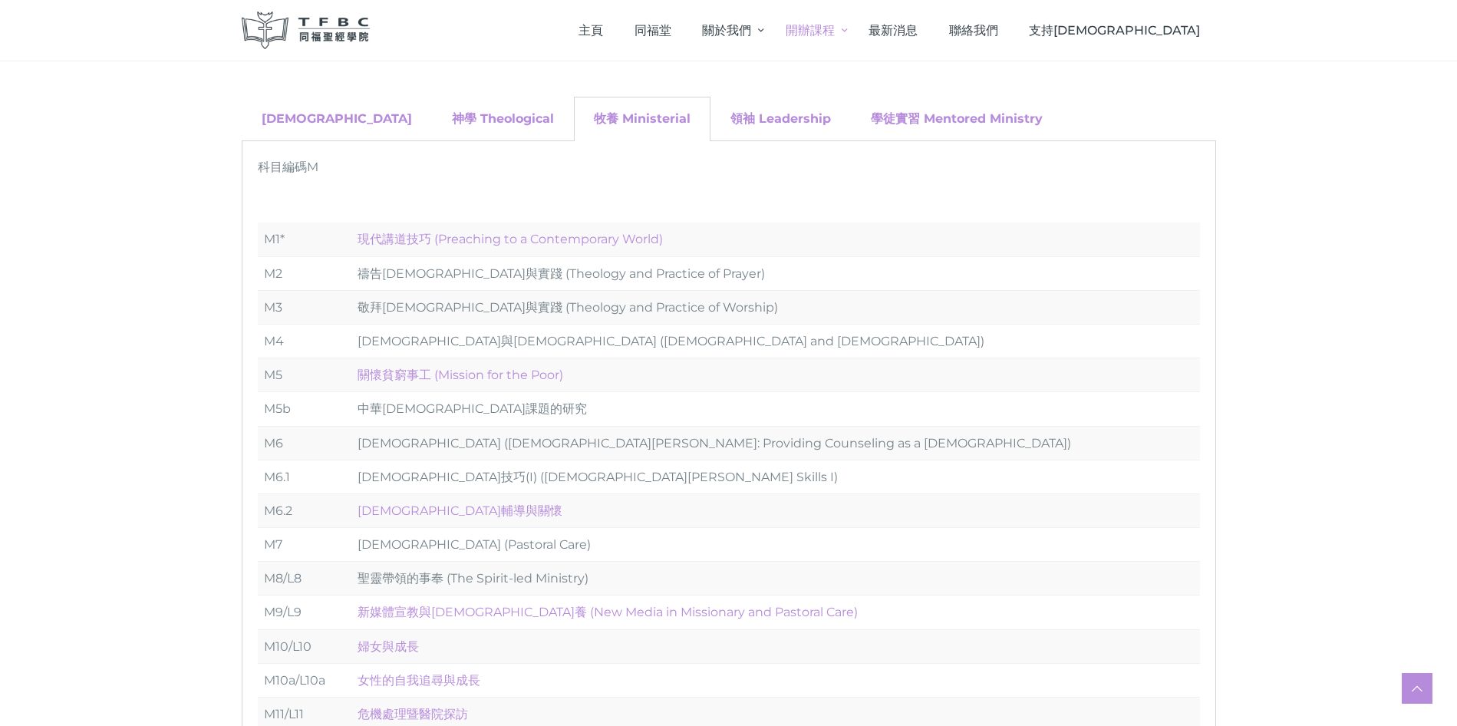
scroll to position [0, 0]
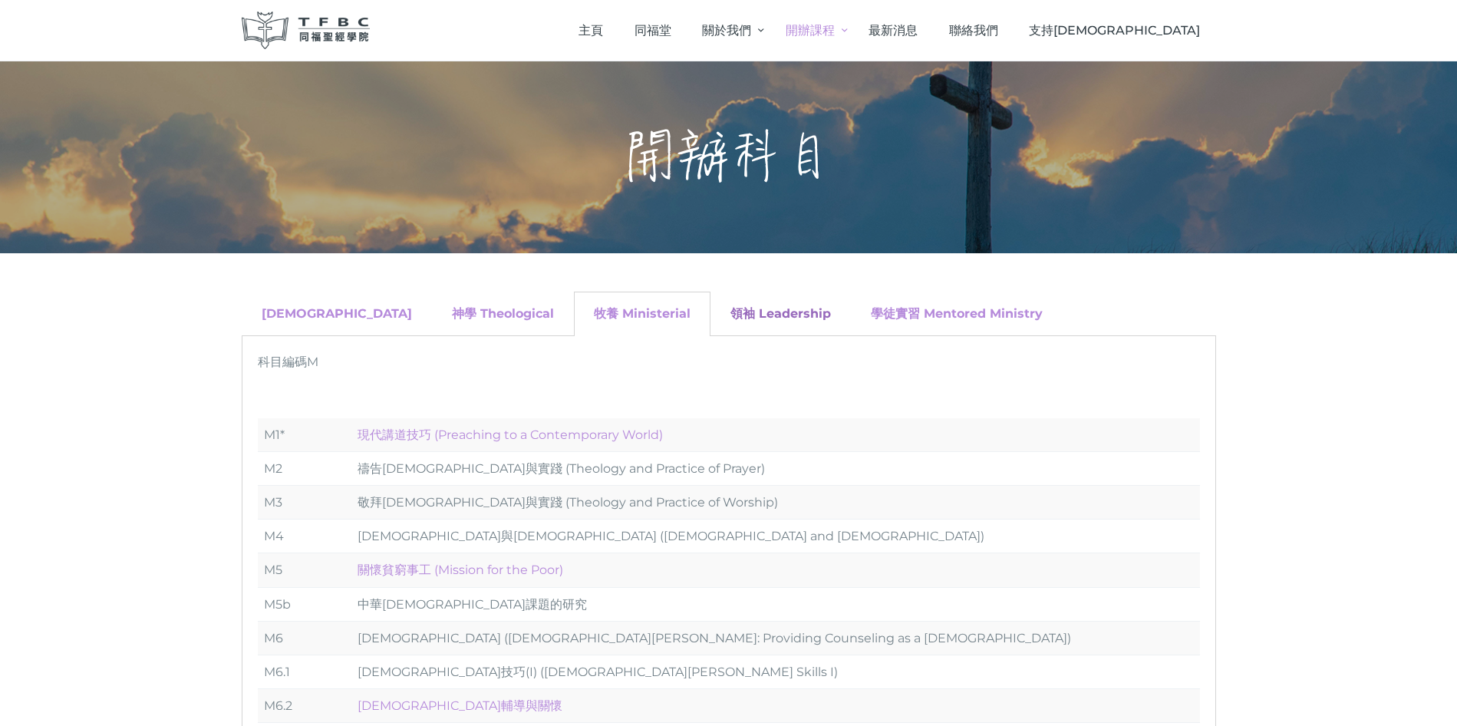
click at [730, 319] on link "領袖 Leadership" at bounding box center [780, 313] width 101 height 15
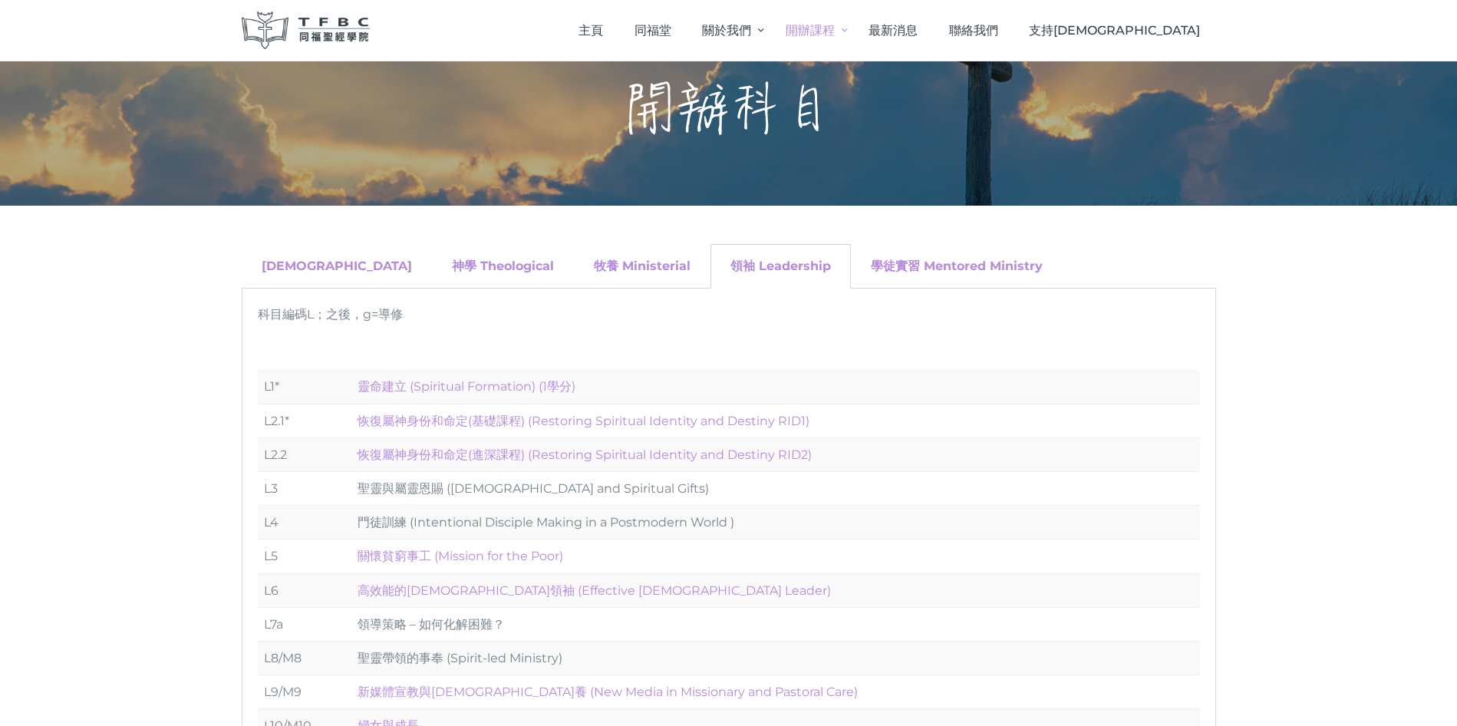
scroll to position [43, 0]
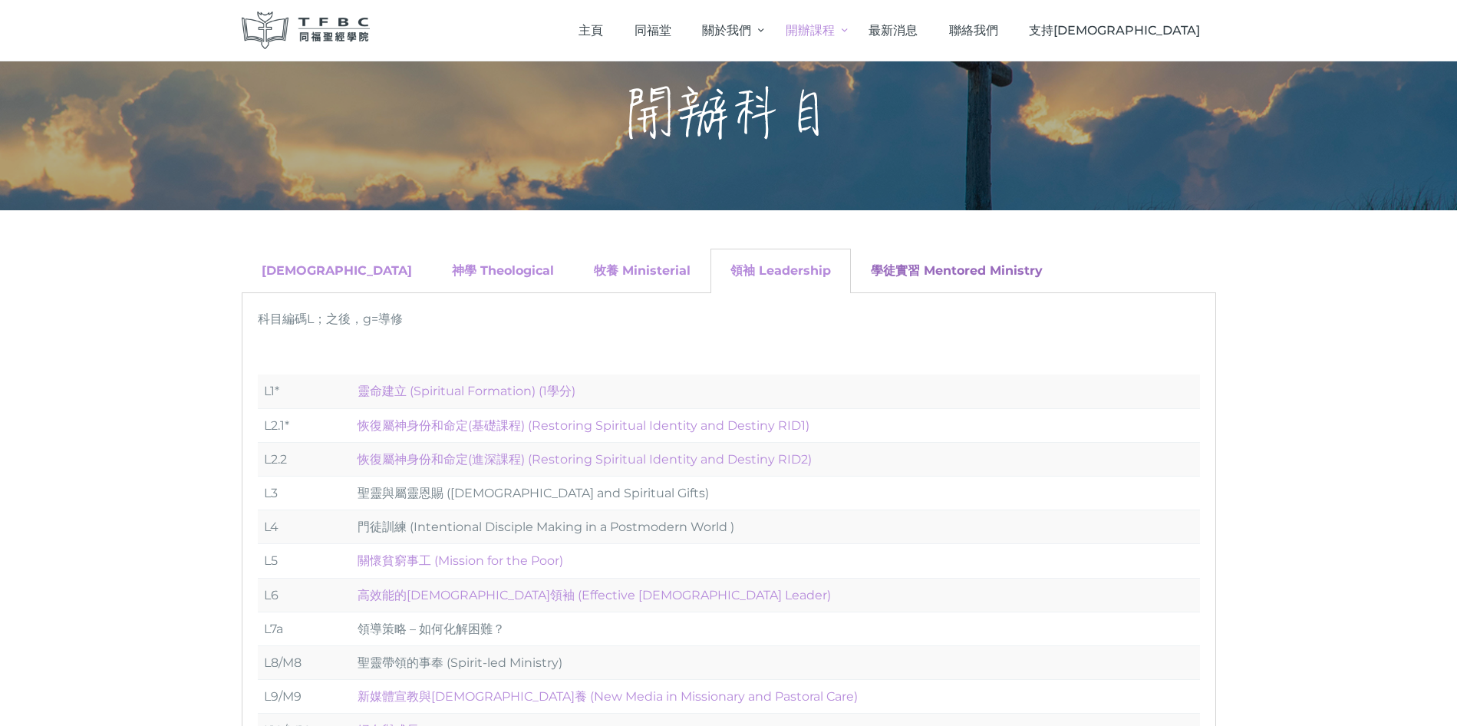
click at [871, 269] on link "學徒實習 Mentored Ministry" at bounding box center [957, 270] width 172 height 15
